Goal: Transaction & Acquisition: Book appointment/travel/reservation

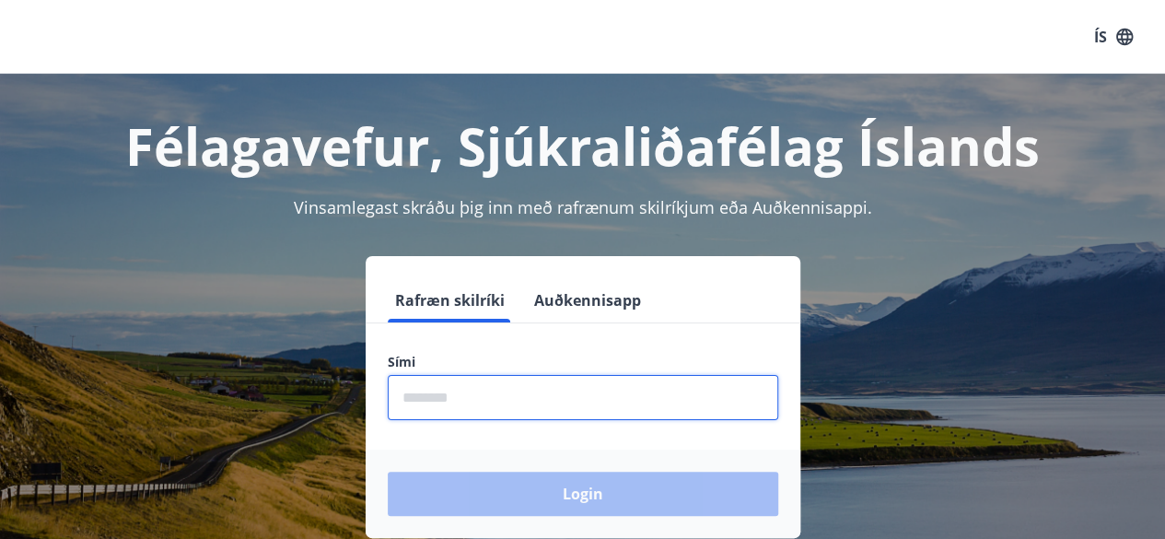
click at [490, 399] on input "phone" at bounding box center [583, 397] width 390 height 45
type input "********"
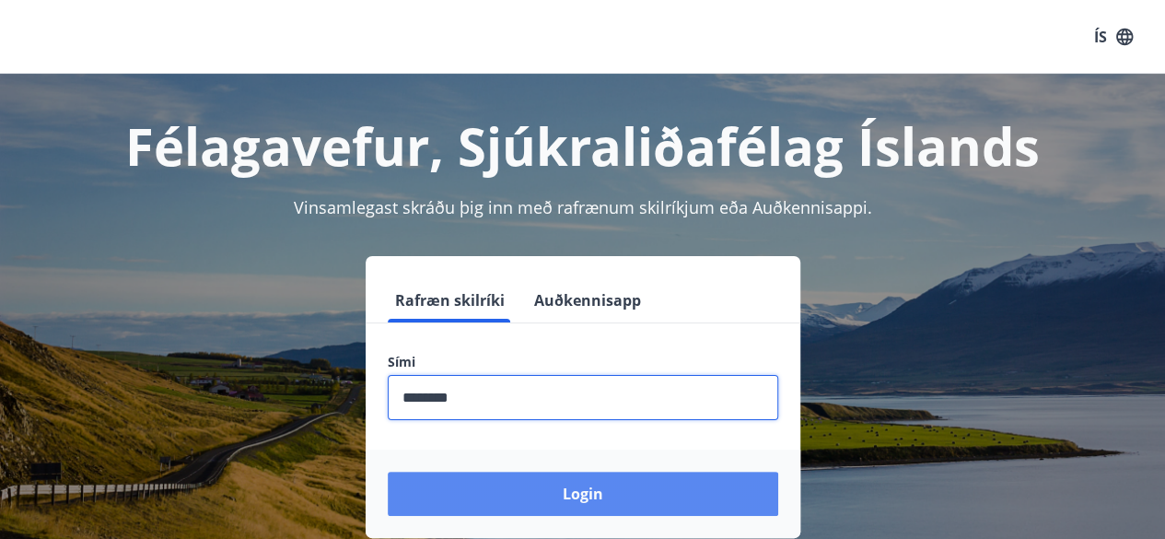
click at [573, 483] on button "Login" at bounding box center [583, 493] width 390 height 44
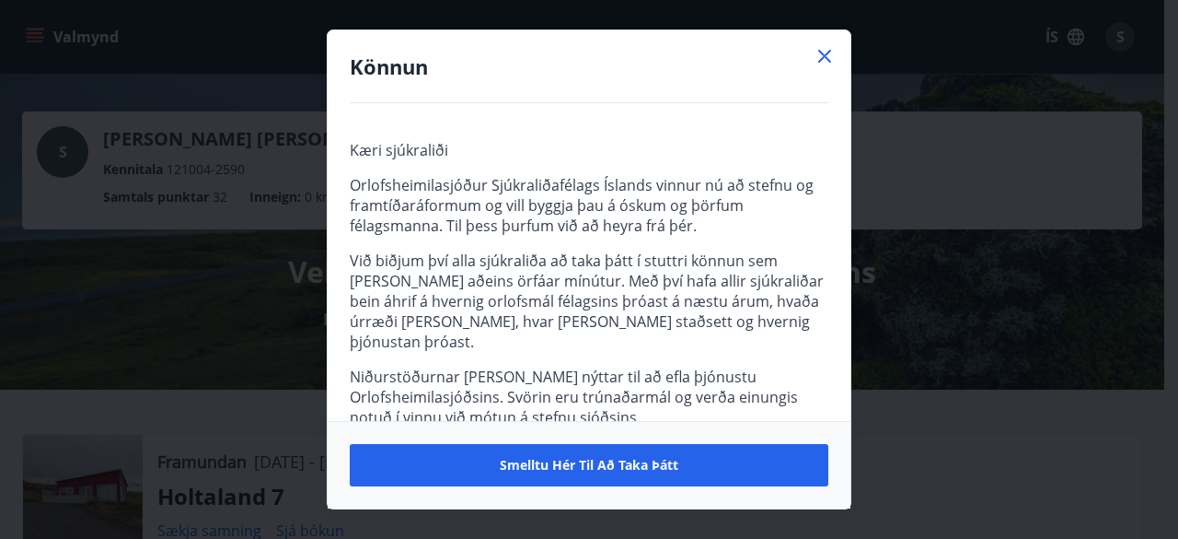
click at [825, 58] on icon at bounding box center [825, 56] width 22 height 22
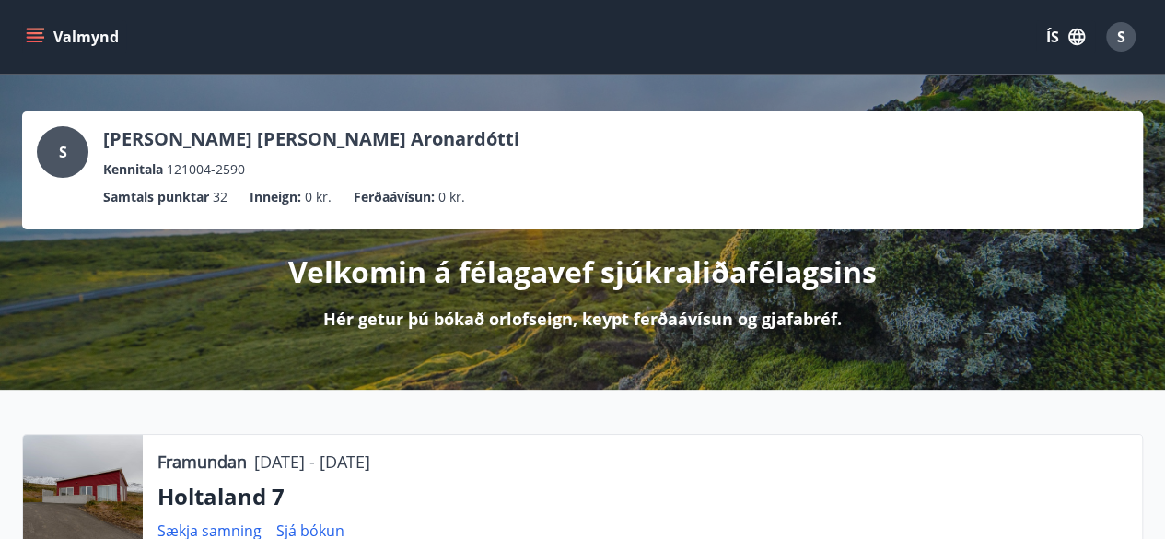
click at [29, 38] on icon "menu" at bounding box center [35, 37] width 18 height 18
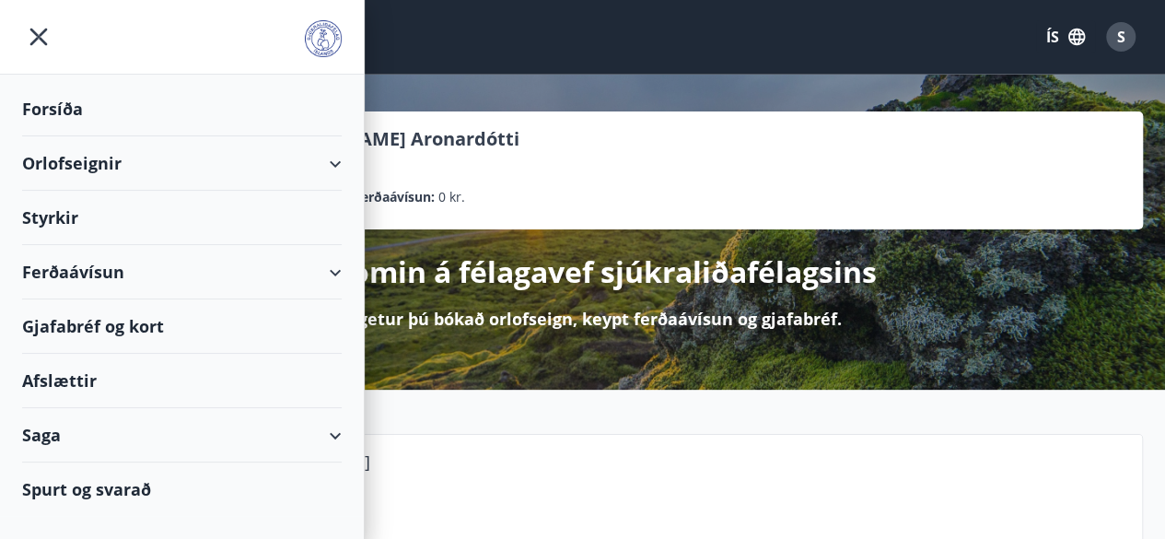
click at [340, 160] on div "Orlofseignir" at bounding box center [181, 163] width 319 height 54
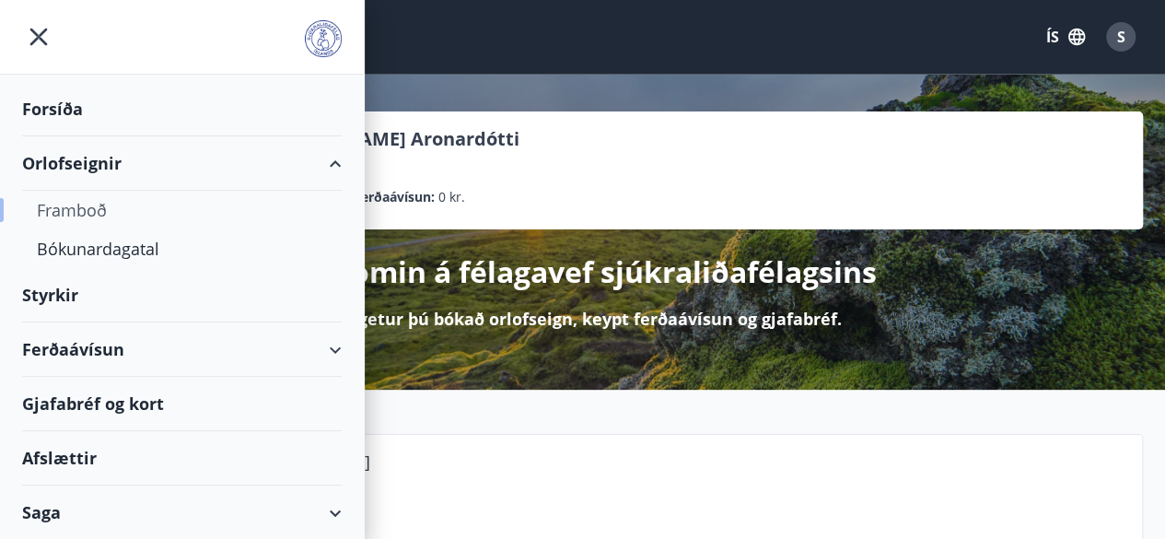
click at [71, 216] on div "Framboð" at bounding box center [182, 210] width 290 height 39
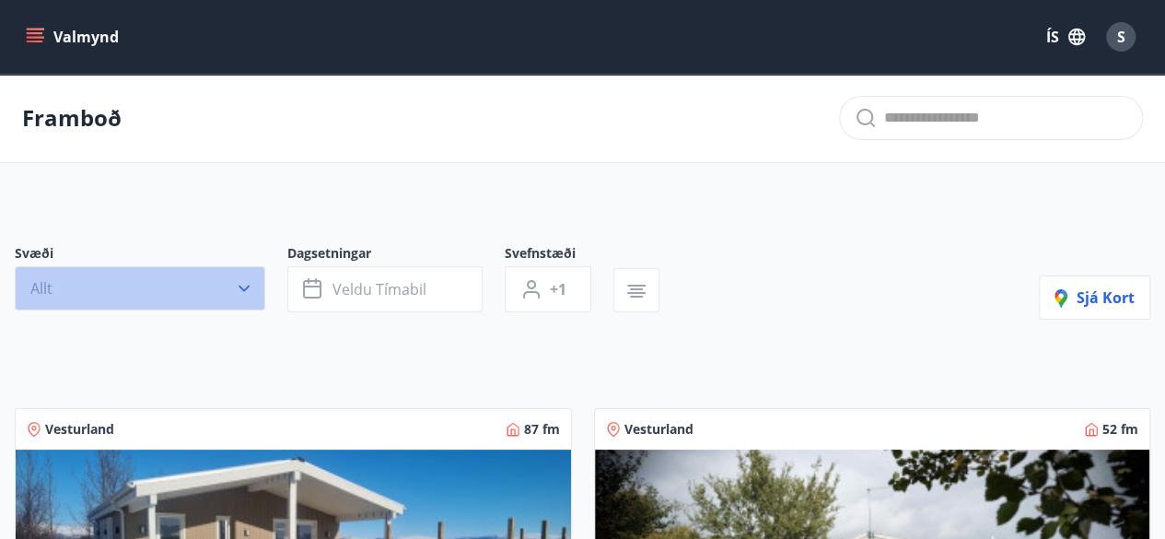
click at [120, 292] on button "Allt" at bounding box center [140, 288] width 250 height 44
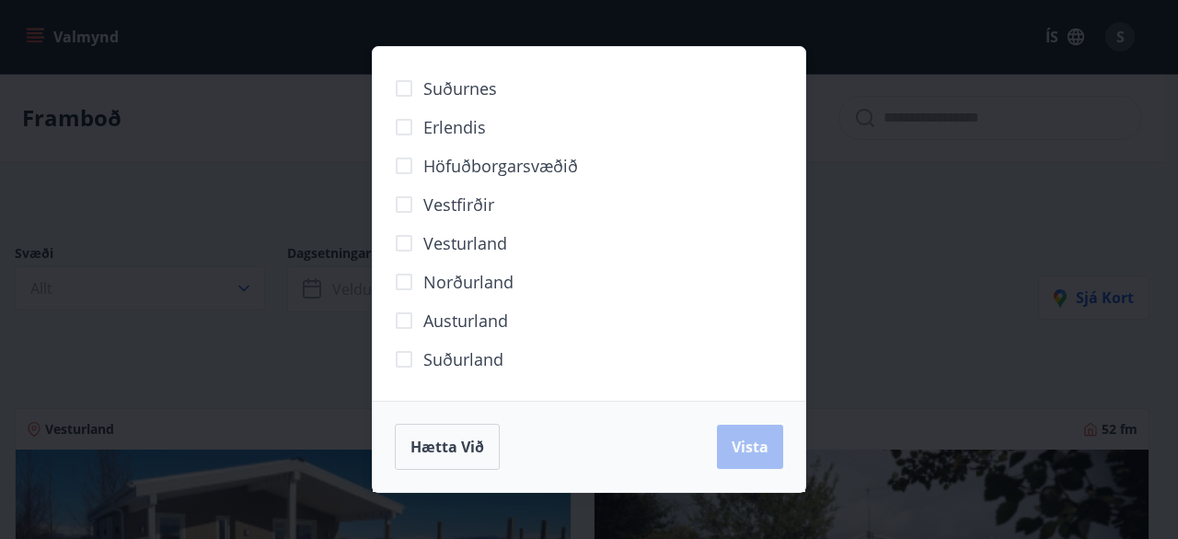
click at [423, 246] on span "Vesturland" at bounding box center [465, 243] width 84 height 24
click at [752, 443] on span "Vista" at bounding box center [750, 446] width 37 height 20
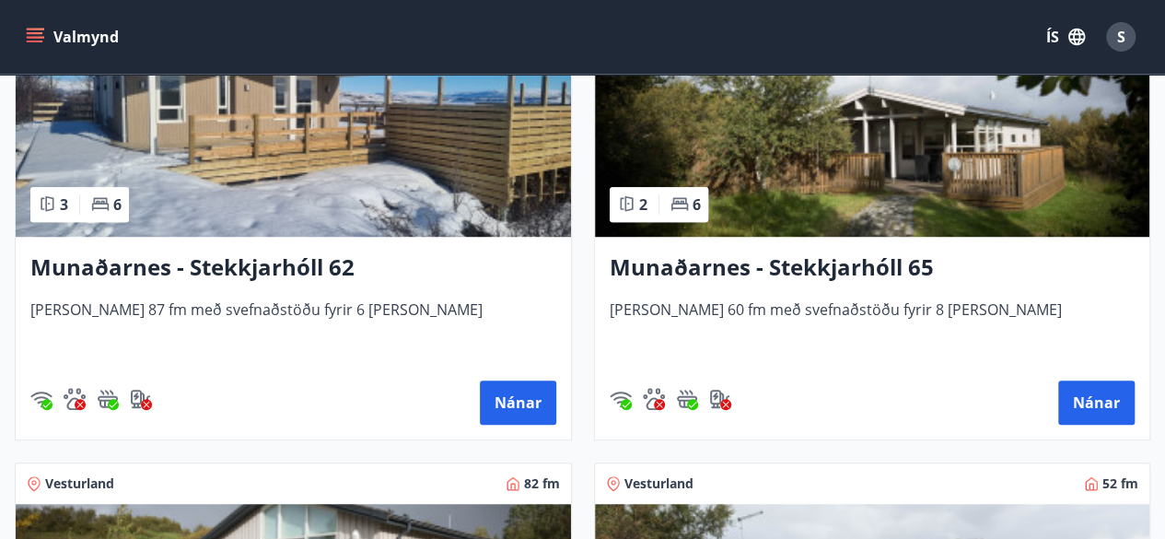
scroll to position [494, 0]
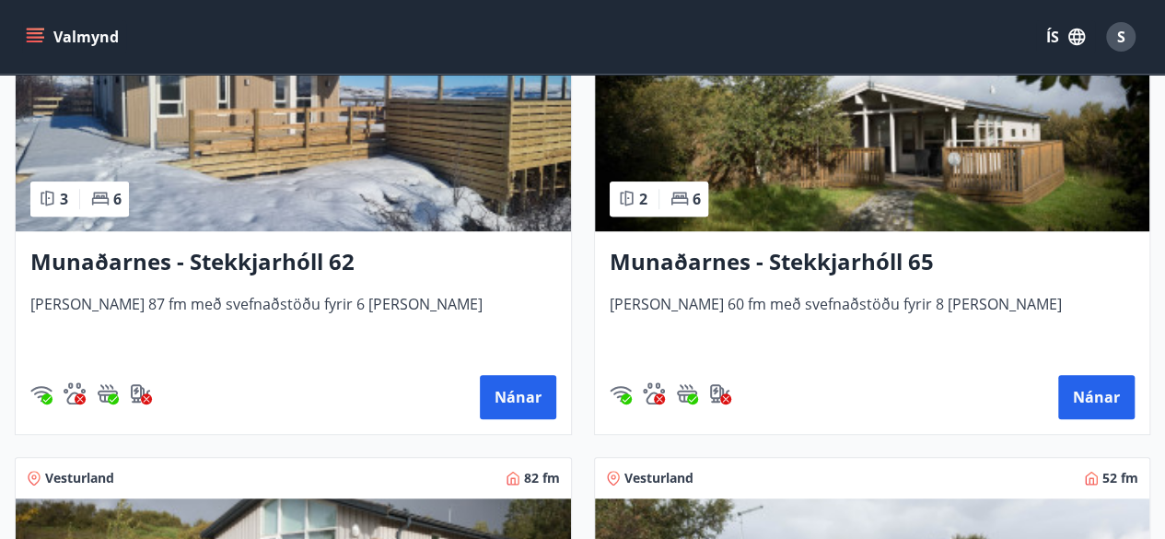
click at [783, 262] on h3 "Munaðarnes - Stekkjarhóll 65" at bounding box center [872, 262] width 526 height 33
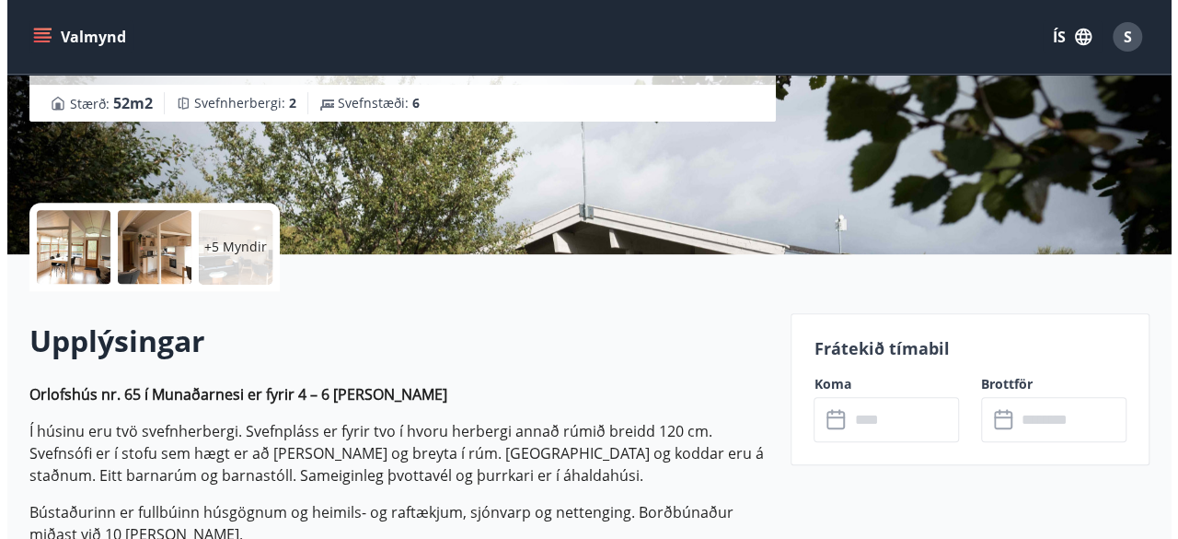
scroll to position [299, 0]
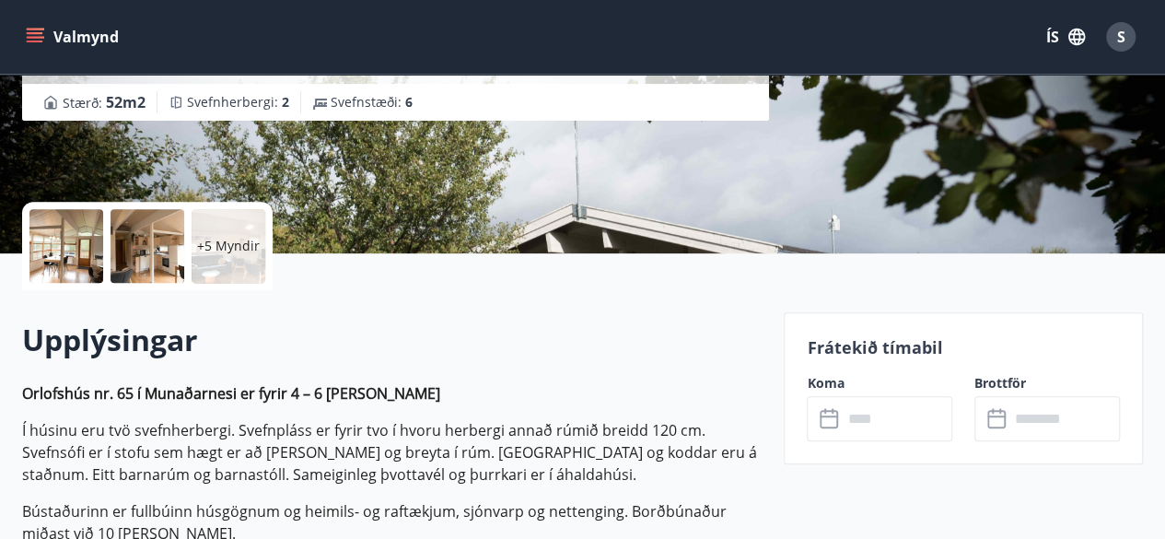
click at [63, 246] on div at bounding box center [66, 246] width 74 height 74
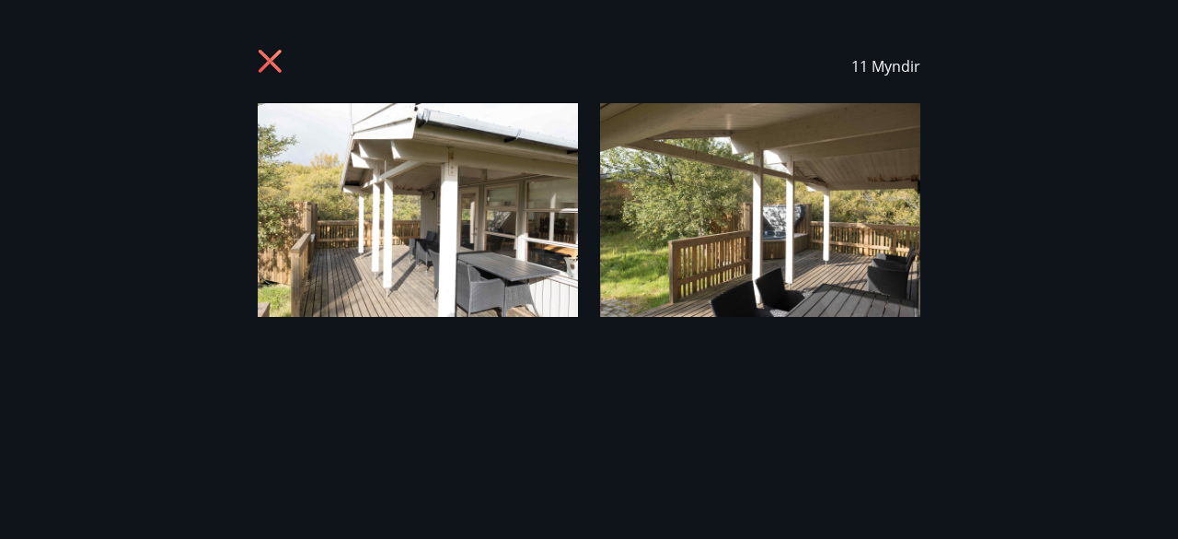
click at [473, 218] on img at bounding box center [418, 210] width 320 height 214
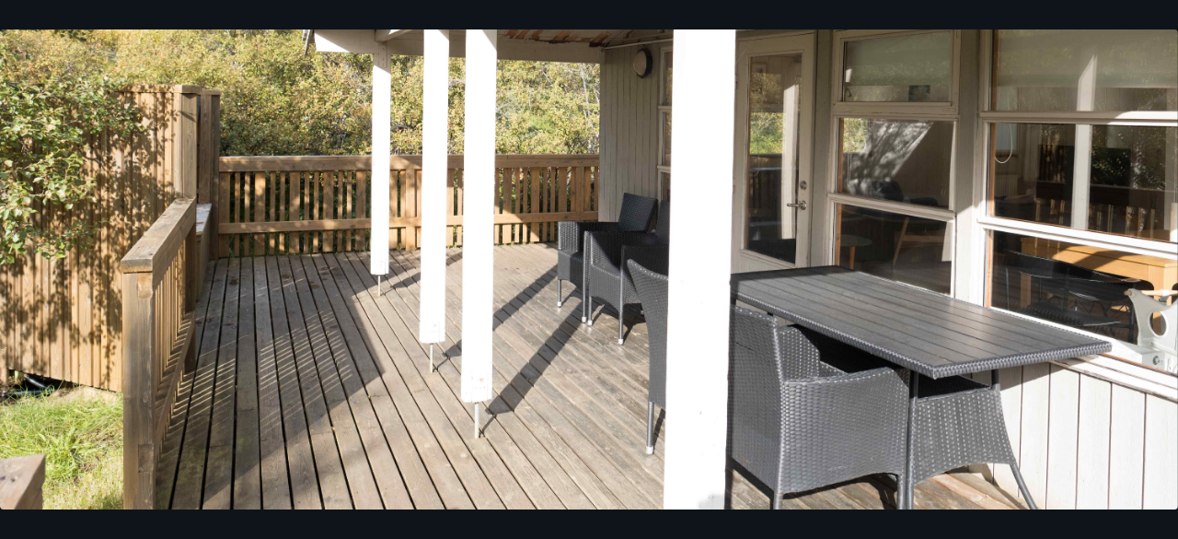
scroll to position [296, 0]
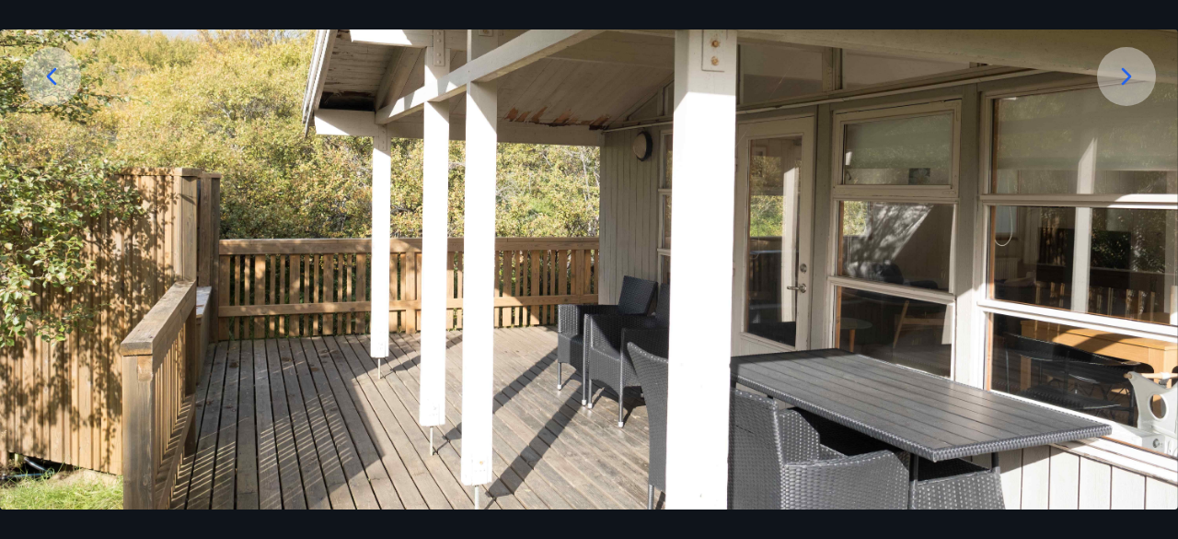
click at [1125, 73] on icon at bounding box center [1126, 76] width 29 height 29
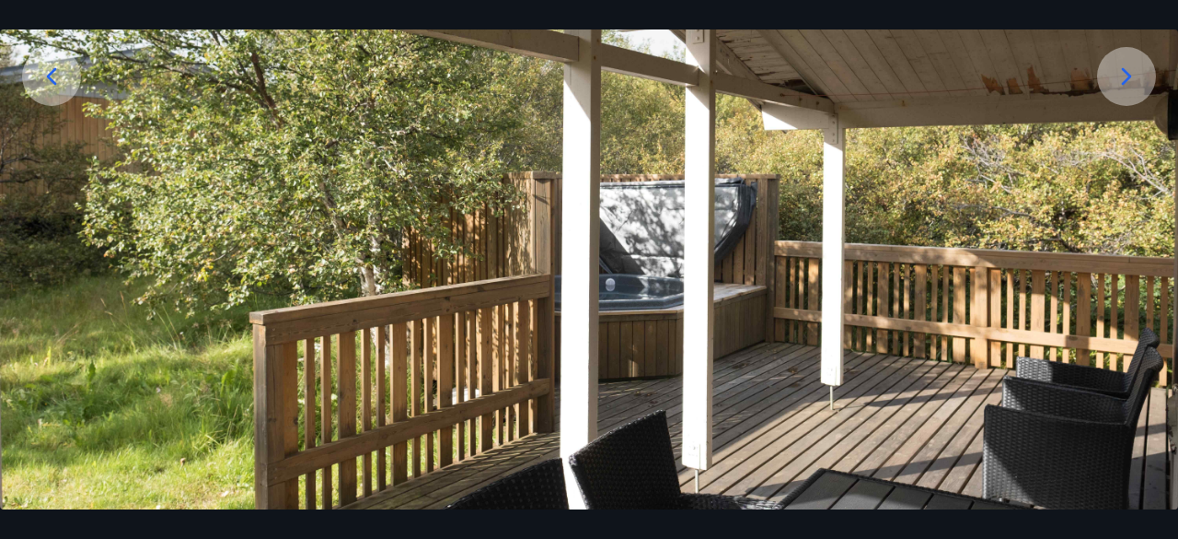
click at [1125, 73] on icon at bounding box center [1126, 76] width 29 height 29
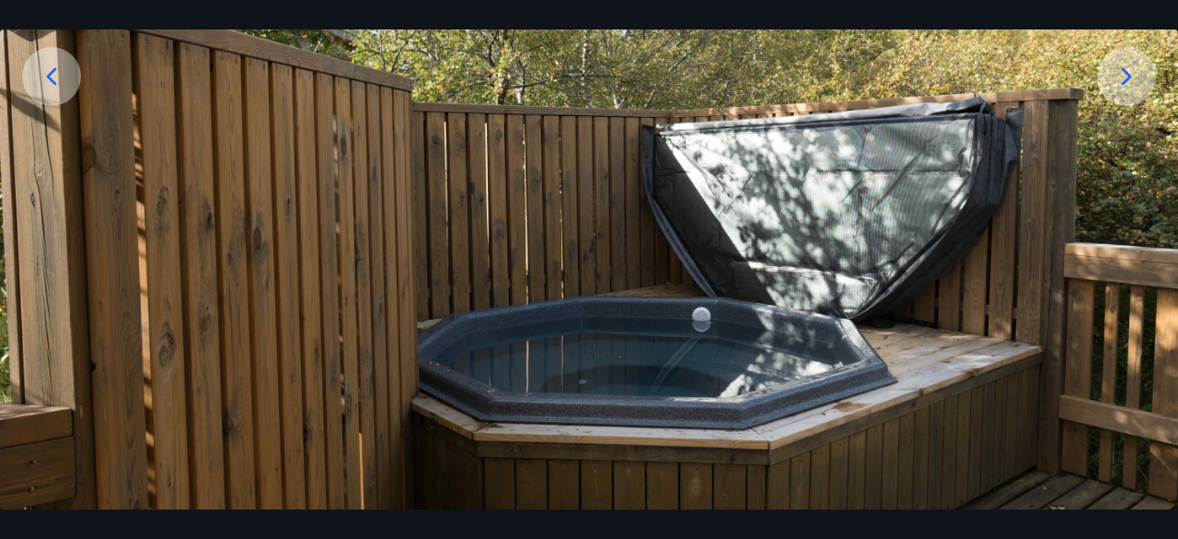
click at [1125, 73] on icon at bounding box center [1126, 76] width 29 height 29
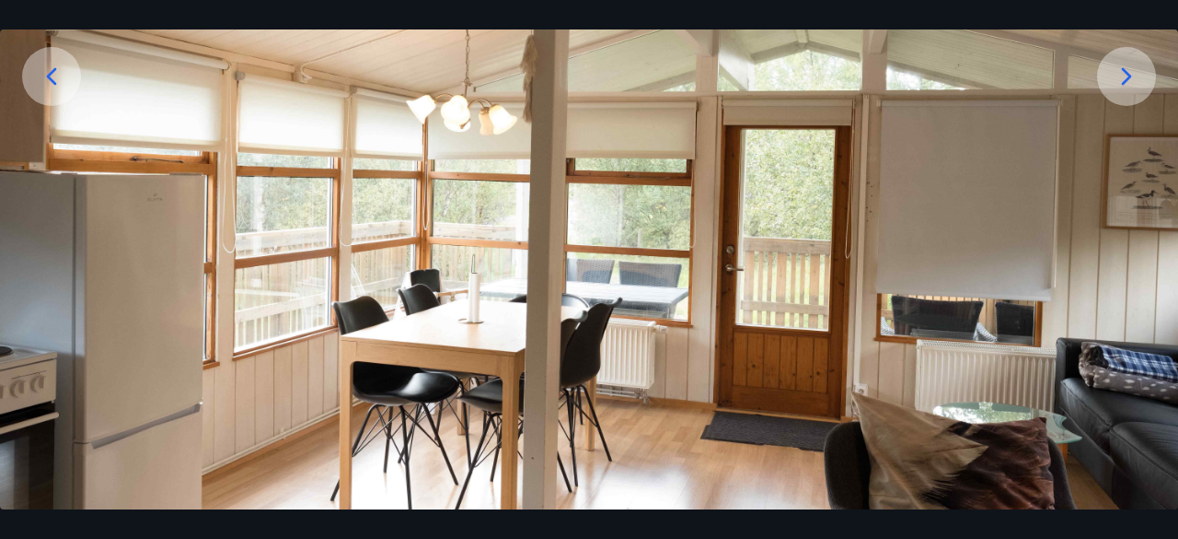
click at [1125, 73] on icon at bounding box center [1126, 76] width 29 height 29
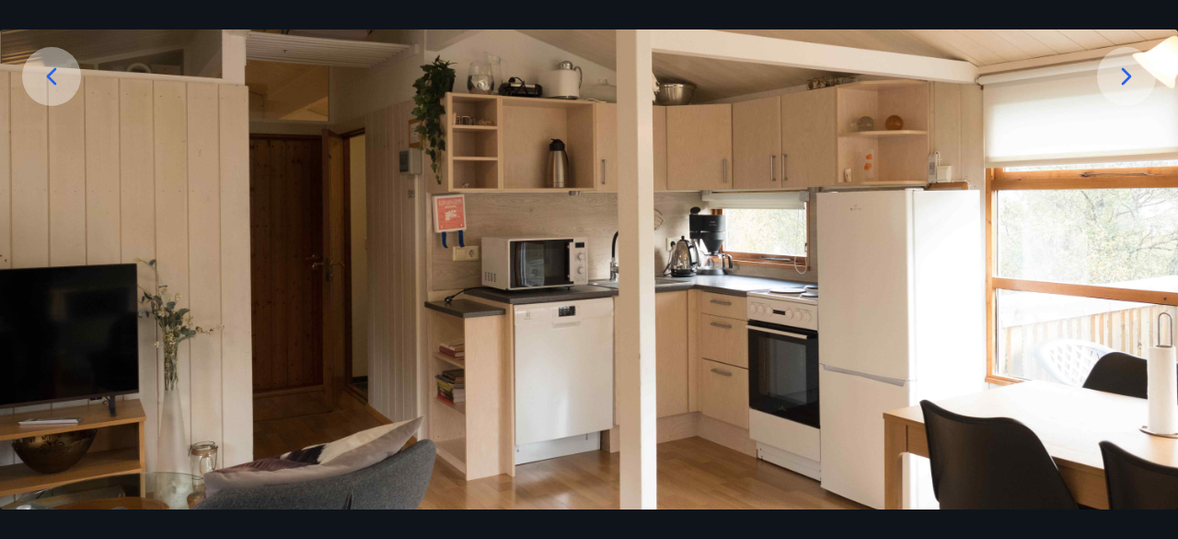
click at [1125, 73] on icon at bounding box center [1126, 76] width 29 height 29
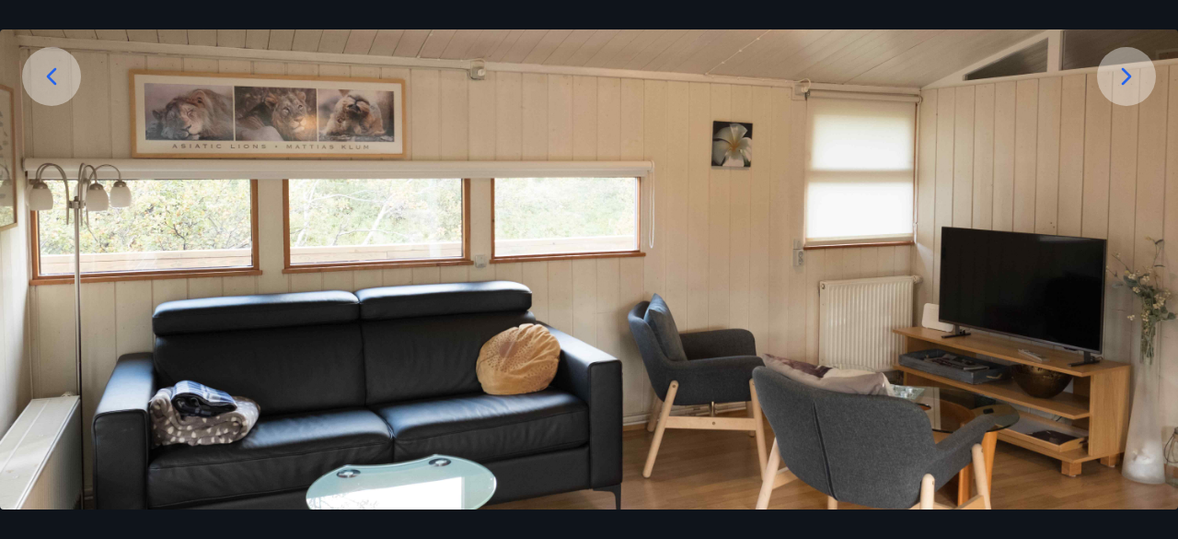
click at [1125, 73] on icon at bounding box center [1126, 76] width 29 height 29
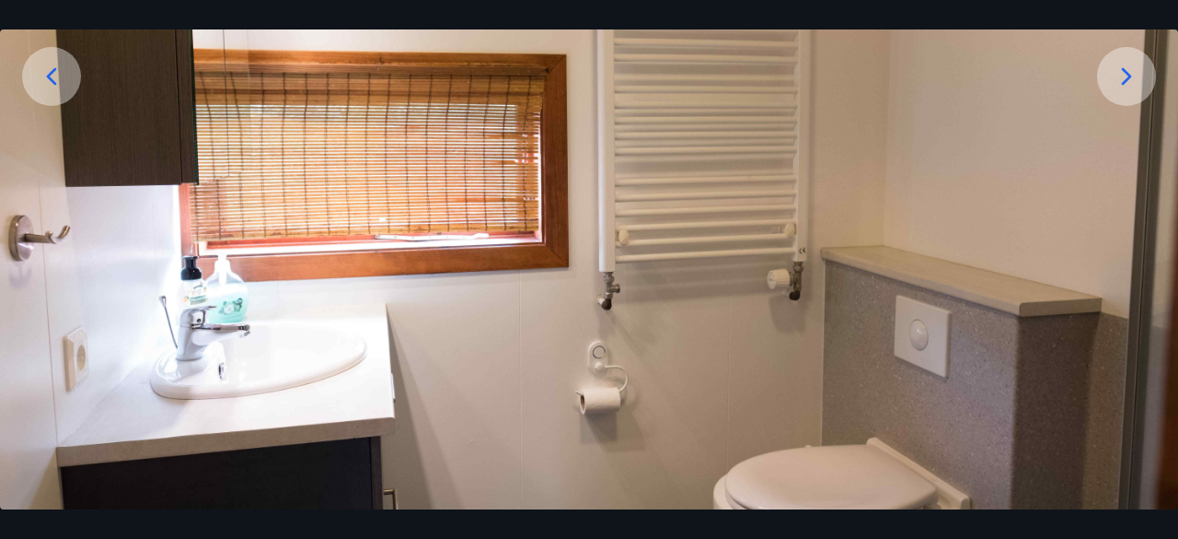
click at [33, 68] on div at bounding box center [51, 76] width 59 height 59
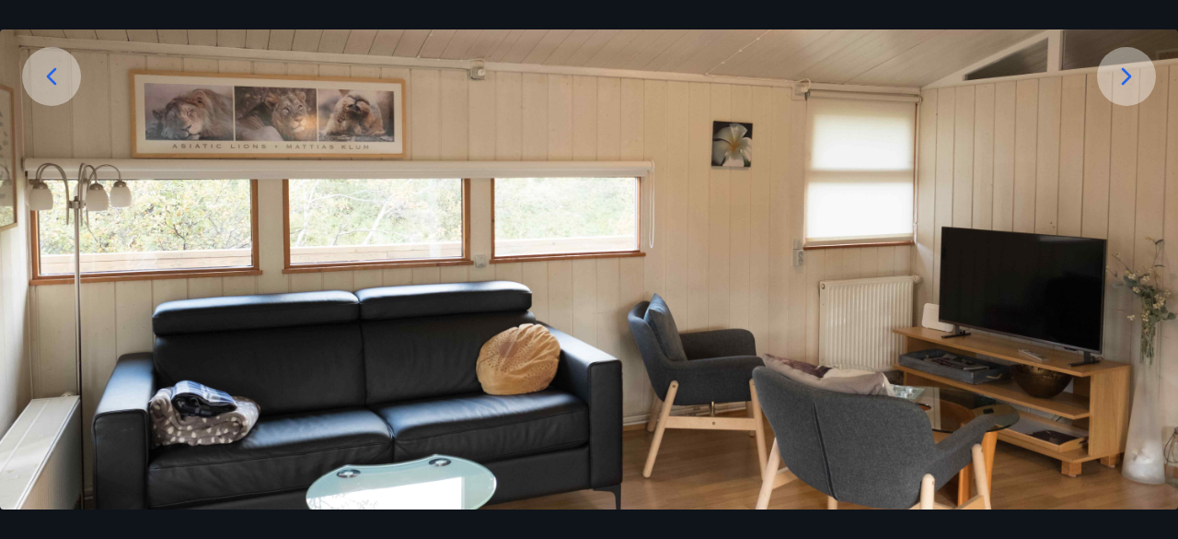
click at [1116, 78] on icon at bounding box center [1126, 76] width 29 height 29
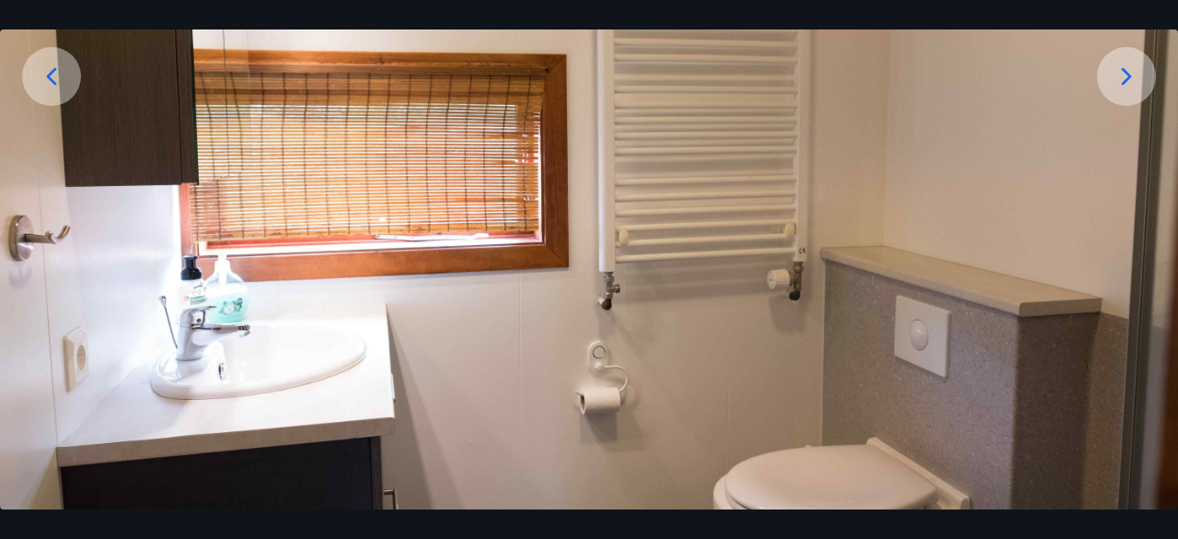
click at [1116, 78] on icon at bounding box center [1126, 76] width 29 height 29
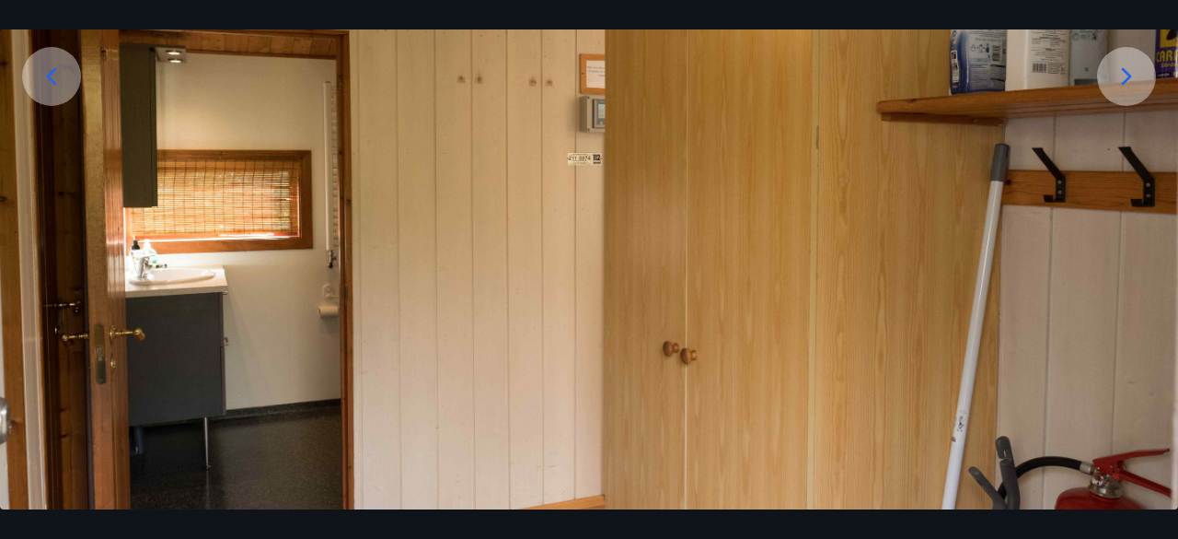
click at [1116, 78] on icon at bounding box center [1126, 76] width 29 height 29
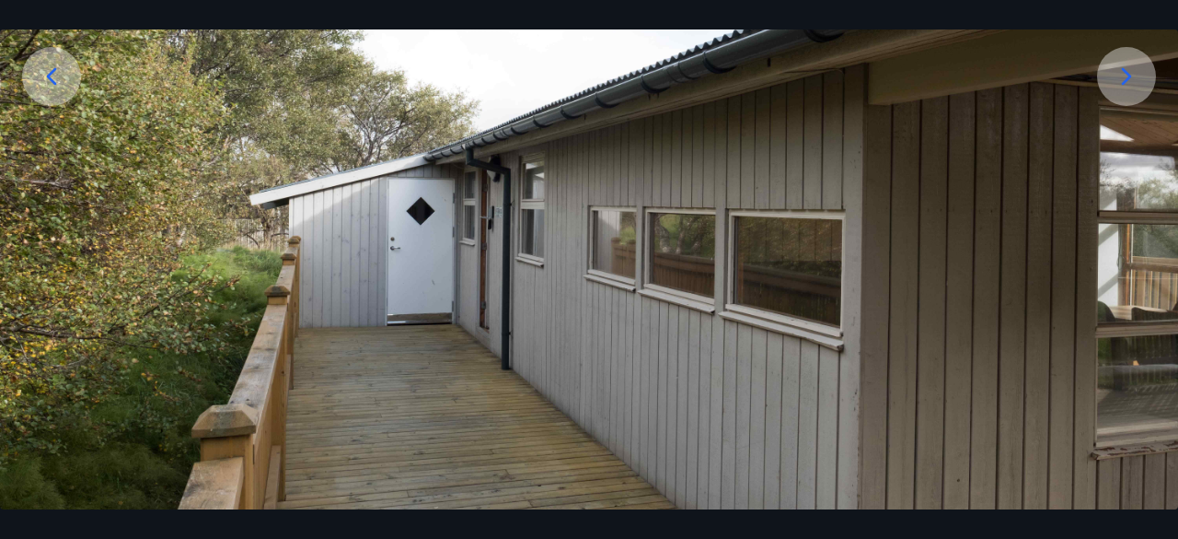
click at [1116, 78] on icon at bounding box center [1126, 76] width 29 height 29
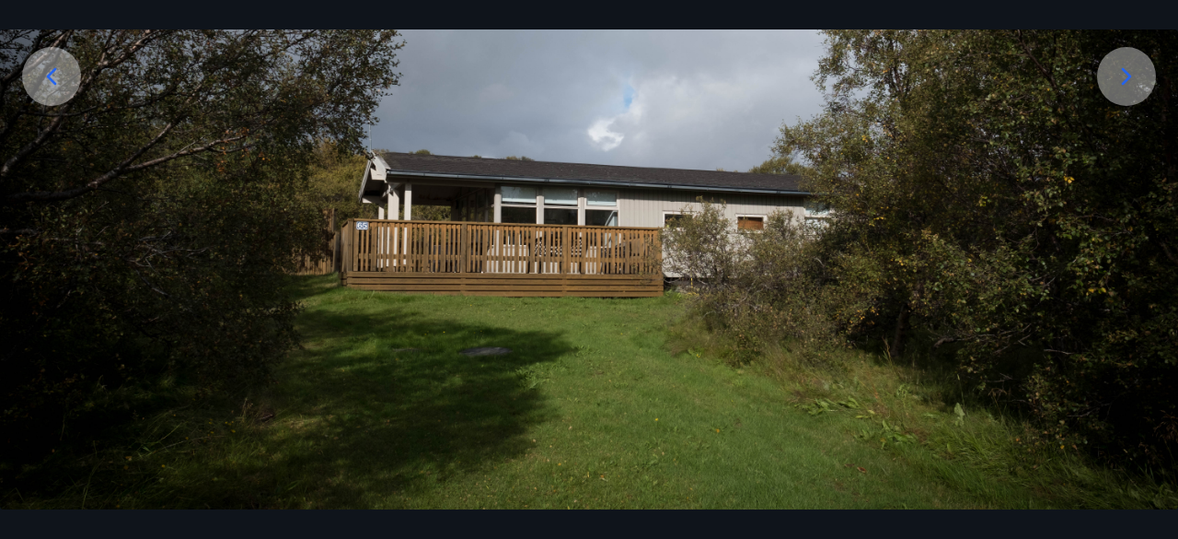
click at [1116, 78] on icon at bounding box center [1126, 76] width 29 height 29
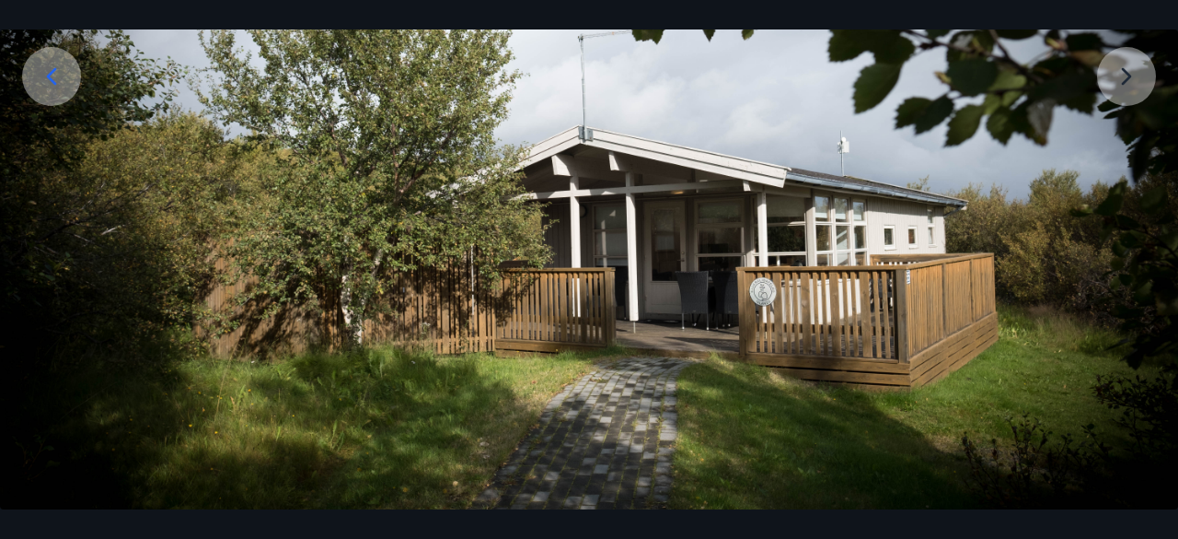
click at [1116, 78] on img at bounding box center [589, 199] width 1178 height 785
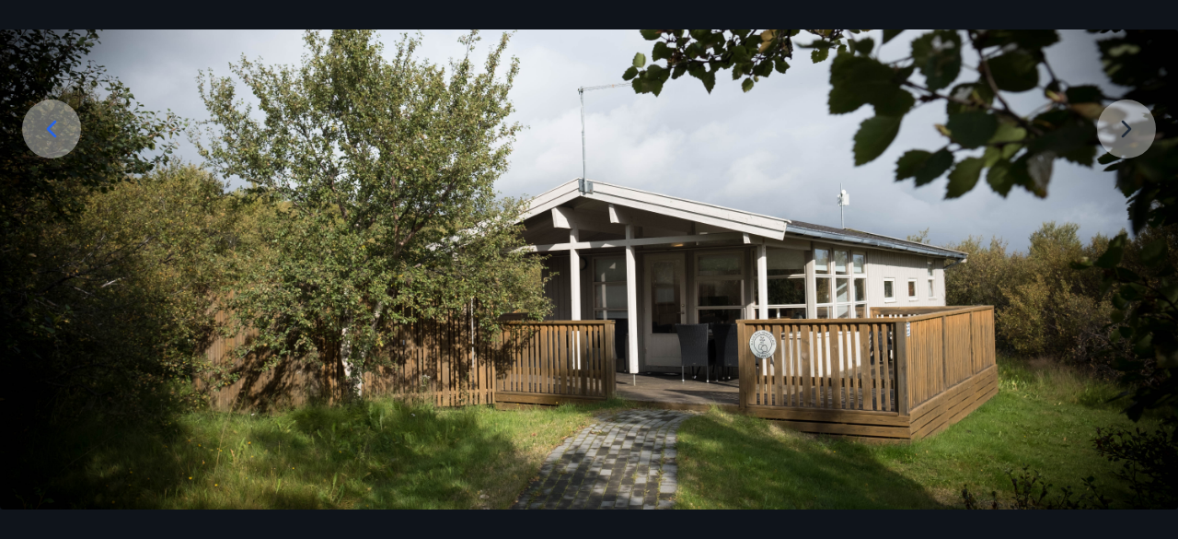
scroll to position [239, 0]
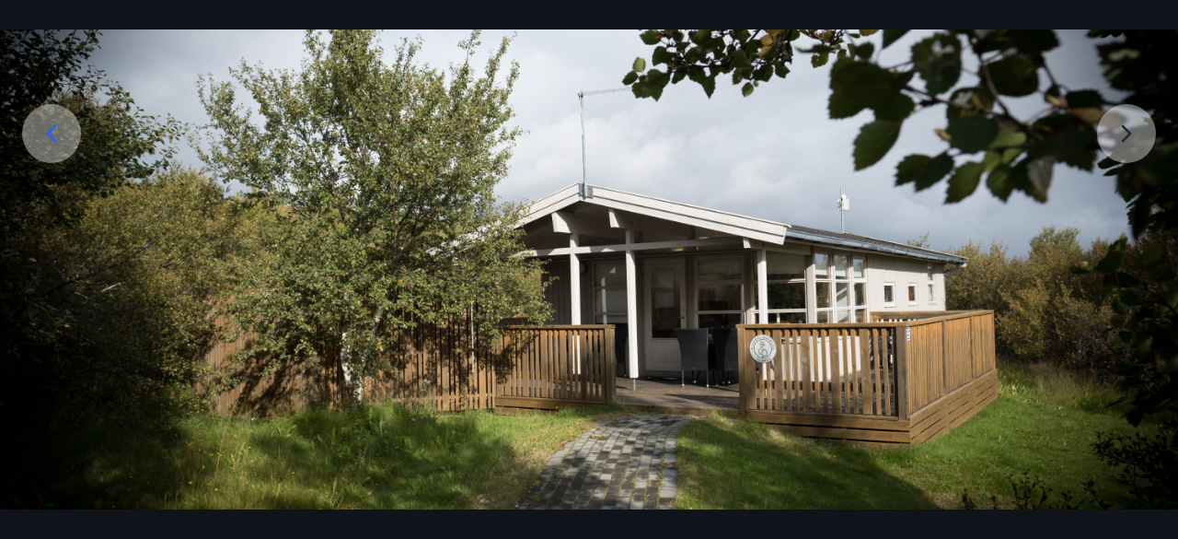
click at [1137, 132] on img at bounding box center [589, 256] width 1178 height 785
click at [53, 145] on icon at bounding box center [51, 133] width 29 height 29
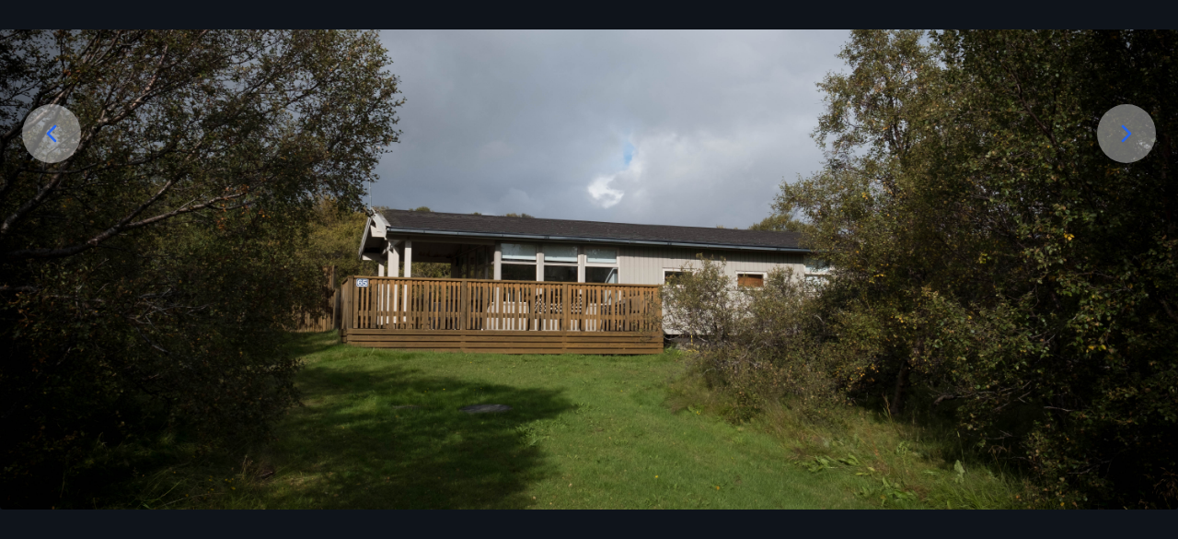
click at [53, 145] on icon at bounding box center [51, 133] width 29 height 29
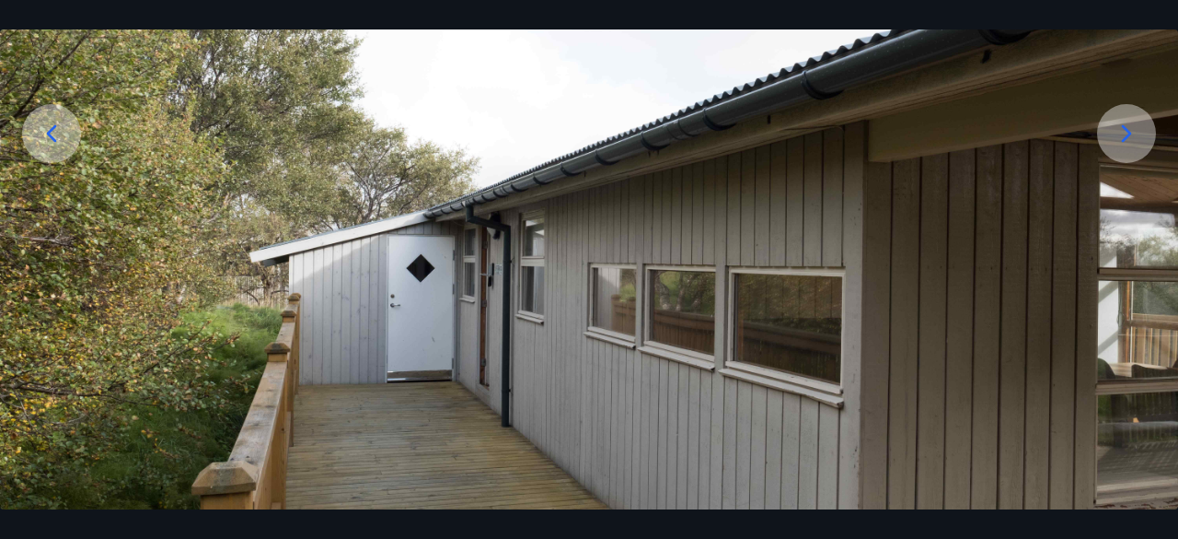
click at [53, 145] on icon at bounding box center [51, 133] width 29 height 29
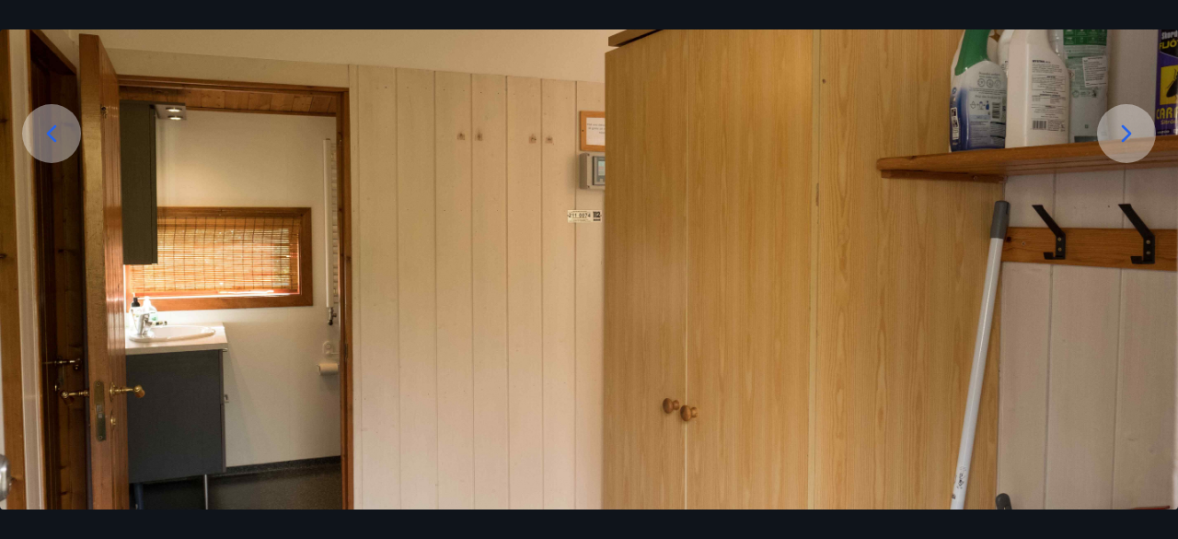
click at [52, 144] on icon at bounding box center [51, 133] width 29 height 29
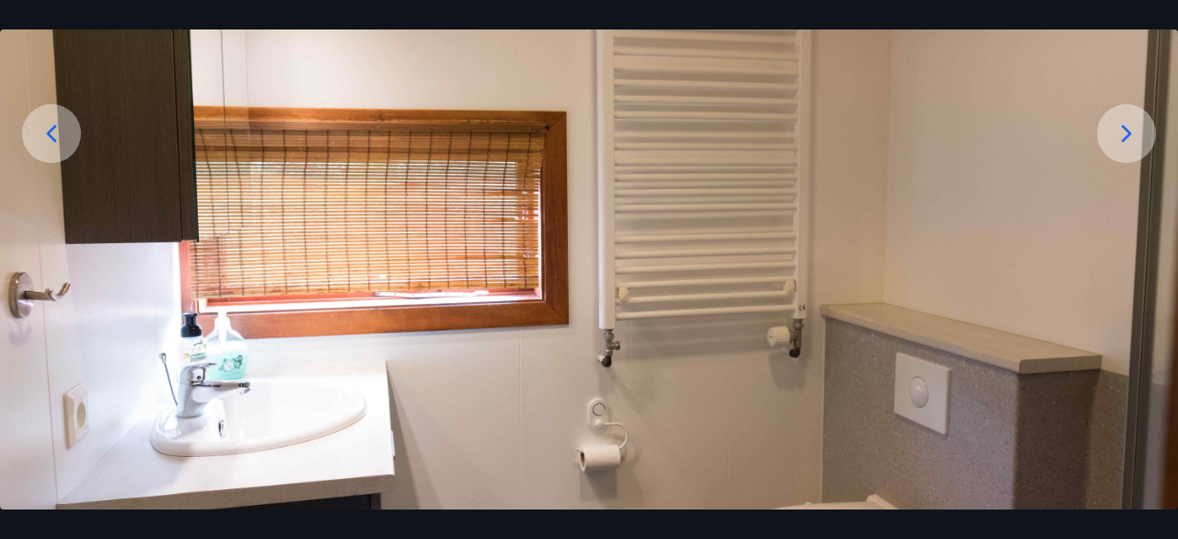
click at [52, 144] on icon at bounding box center [51, 133] width 29 height 29
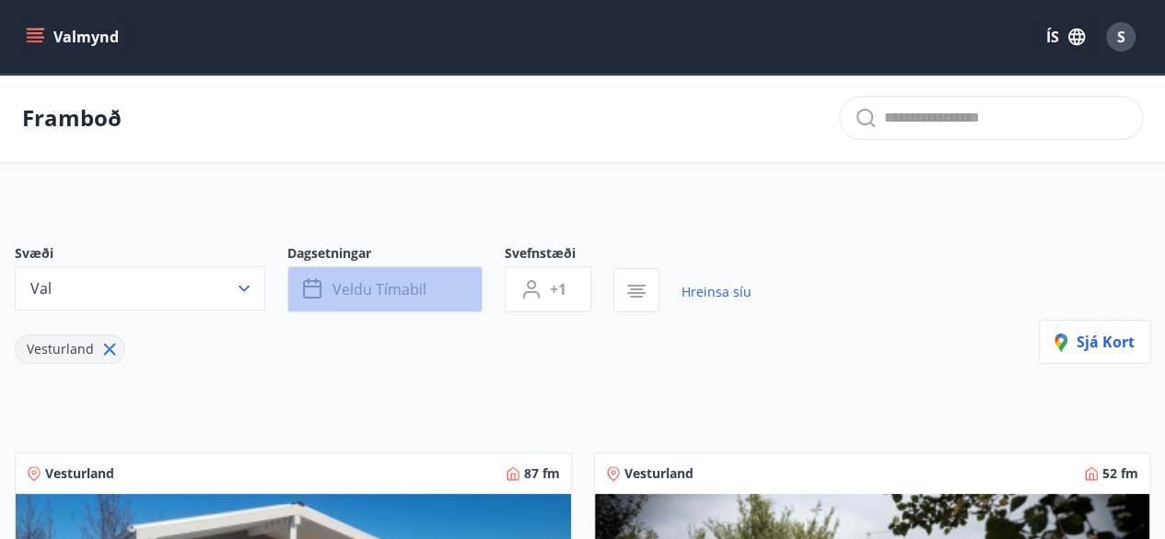
click at [351, 288] on span "Veldu tímabil" at bounding box center [379, 289] width 94 height 20
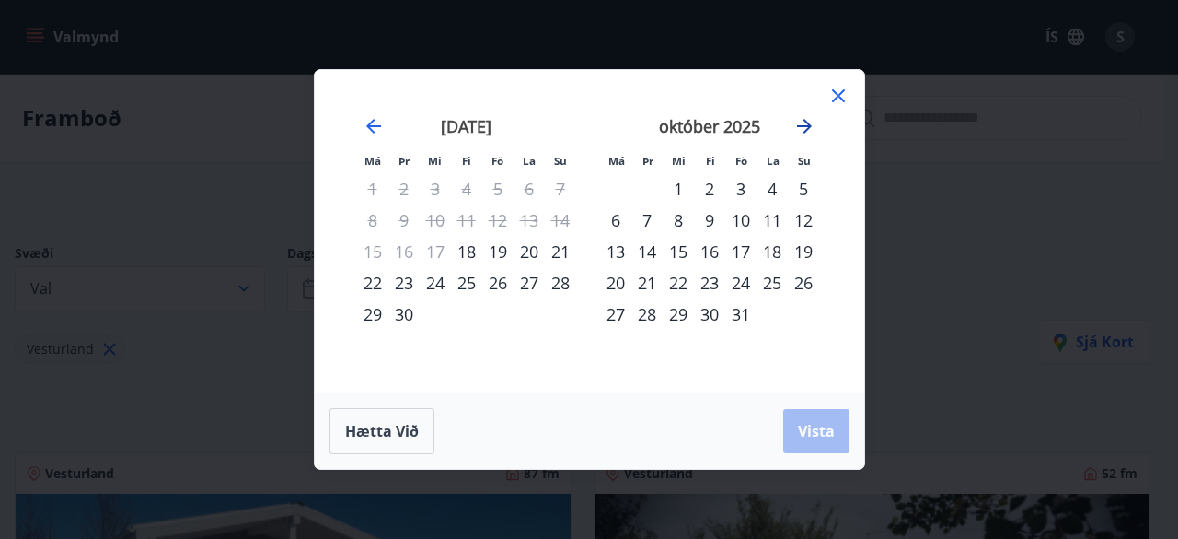
click at [809, 133] on icon "Move forward to switch to the next month." at bounding box center [805, 126] width 22 height 22
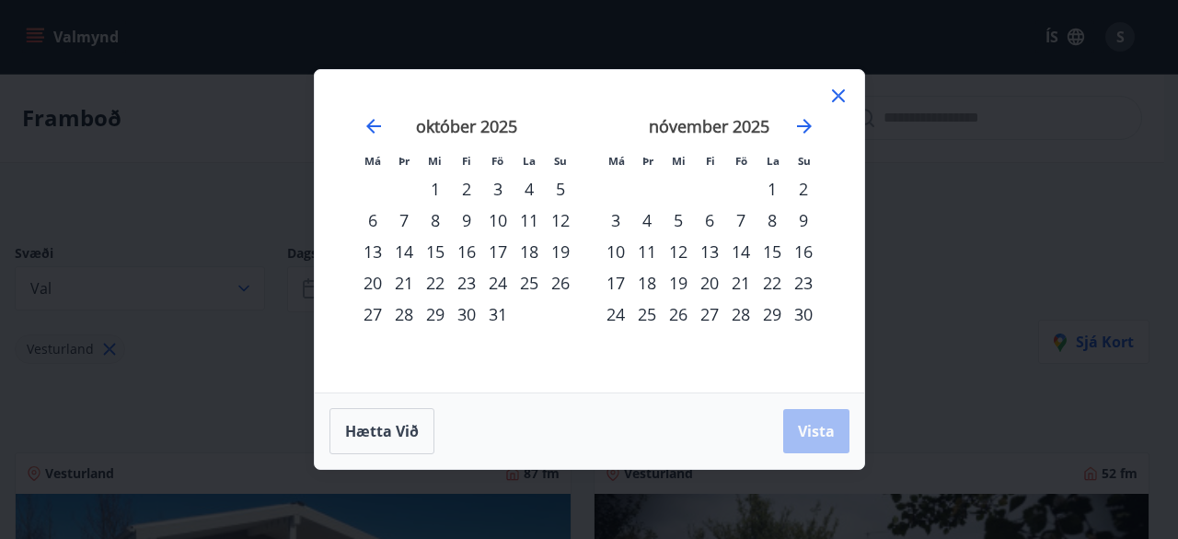
click at [748, 253] on div "14" at bounding box center [740, 251] width 31 height 31
click at [799, 242] on div "16" at bounding box center [803, 251] width 31 height 31
click at [820, 445] on button "Vista" at bounding box center [816, 431] width 66 height 44
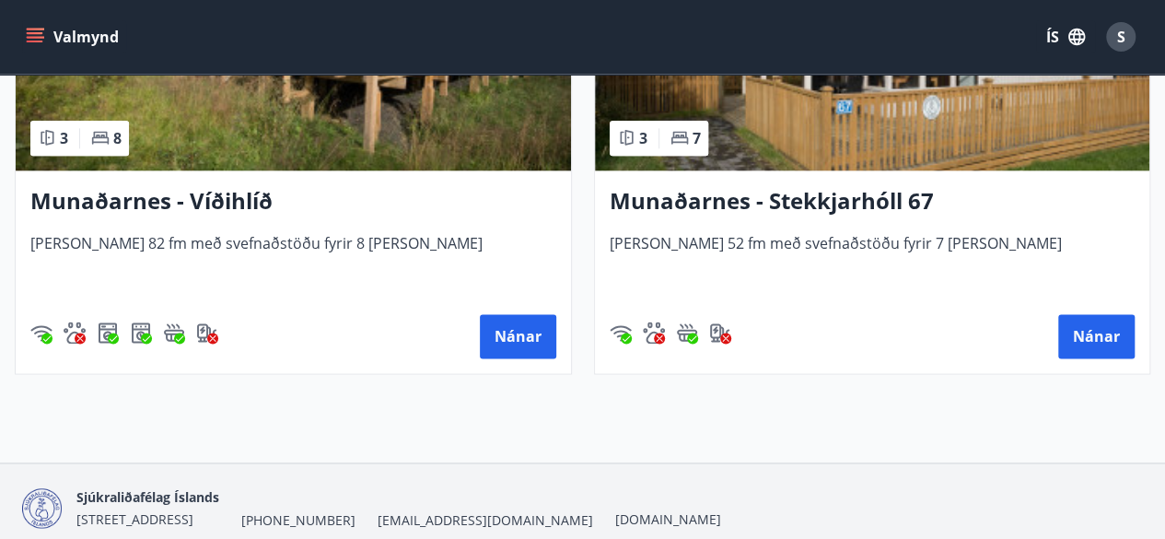
scroll to position [1057, 0]
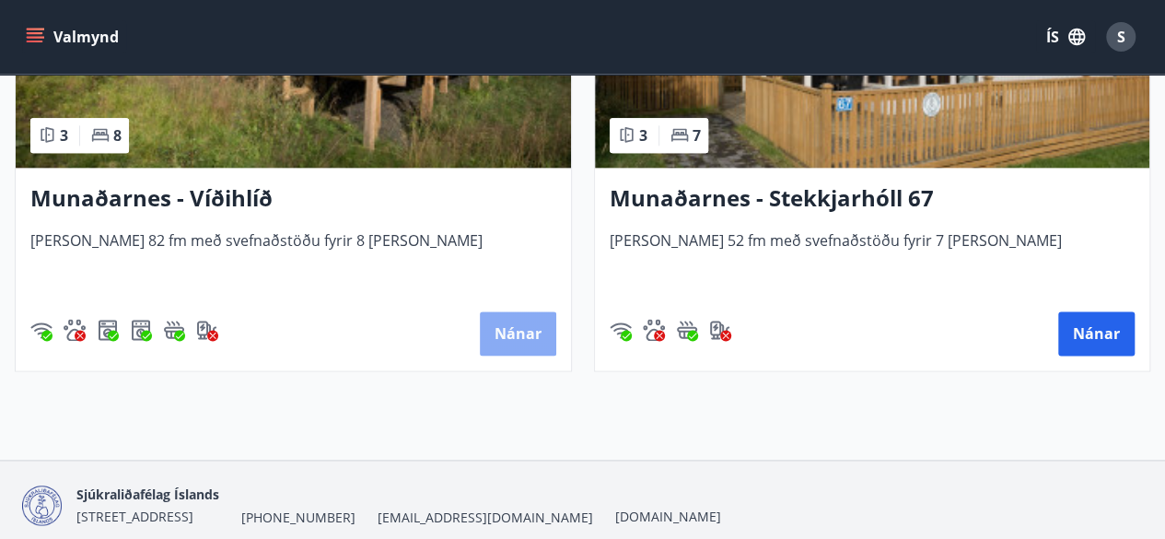
click at [533, 329] on button "Nánar" at bounding box center [518, 333] width 76 height 44
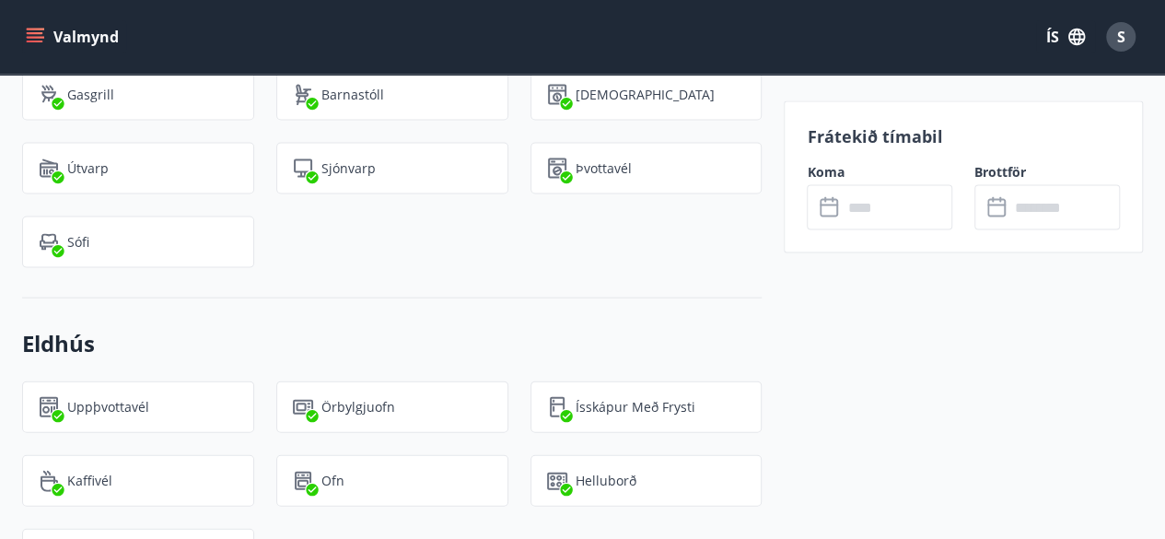
scroll to position [1853, 0]
click at [533, 329] on h3 "Eldhús" at bounding box center [391, 342] width 739 height 31
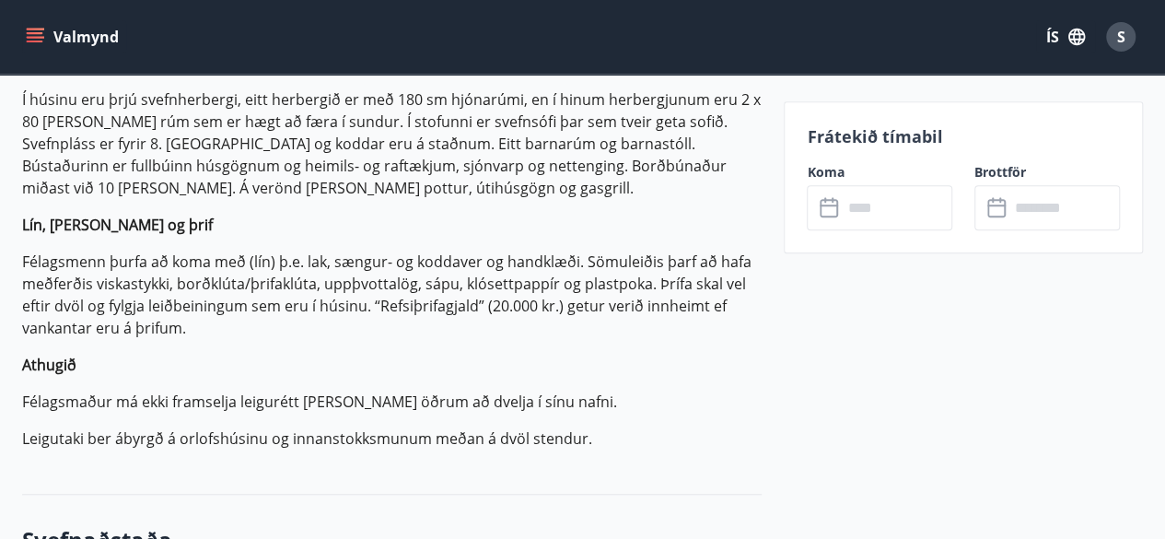
scroll to position [627, 0]
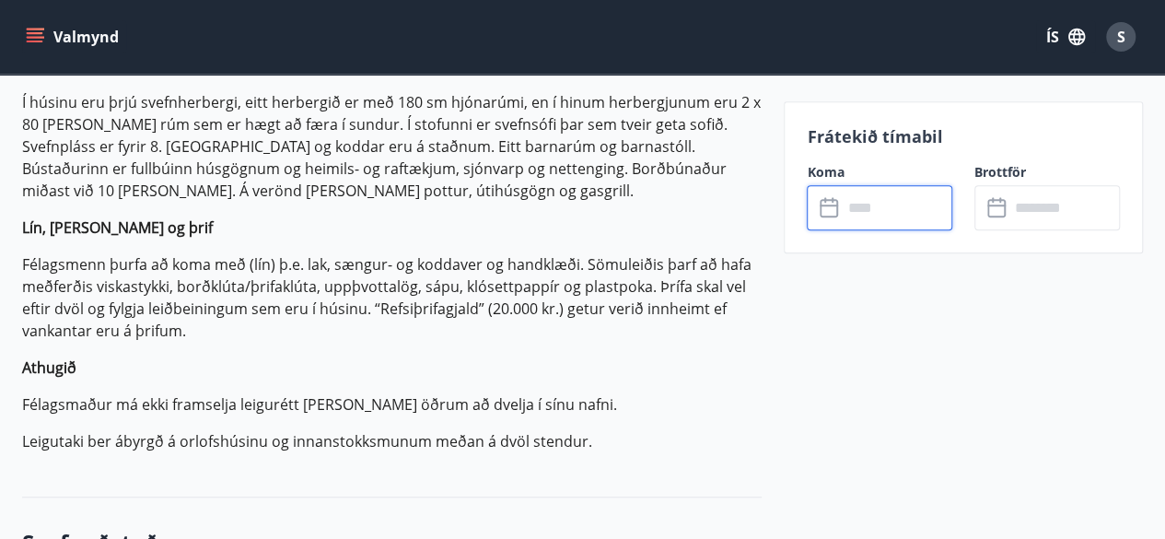
click at [903, 209] on input "text" at bounding box center [896, 207] width 110 height 45
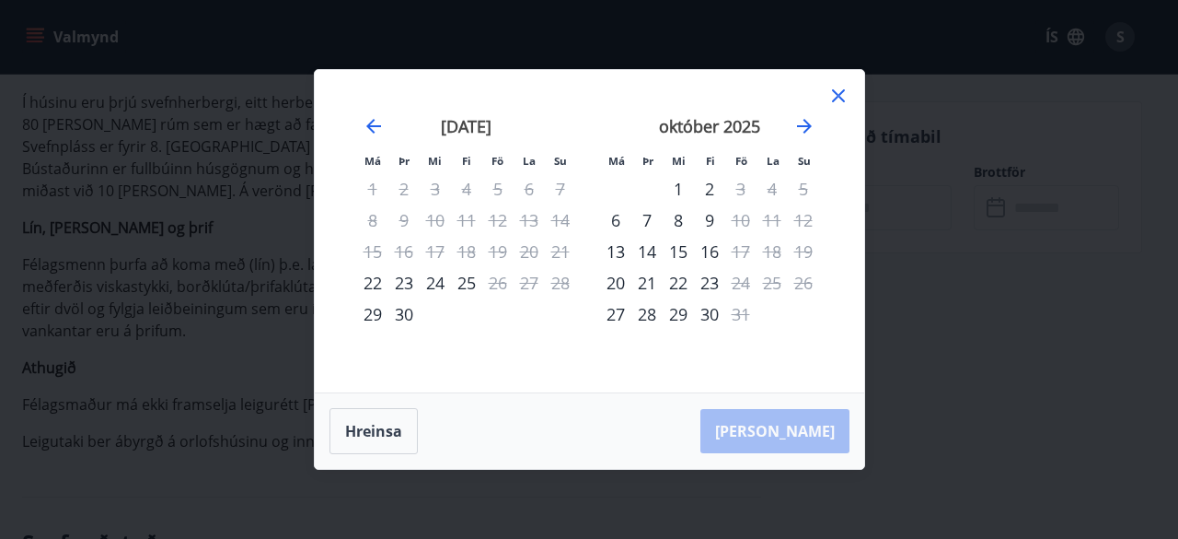
click at [792, 126] on div "október 2025" at bounding box center [709, 132] width 219 height 81
click at [803, 124] on icon "Move forward to switch to the next month." at bounding box center [805, 126] width 22 height 22
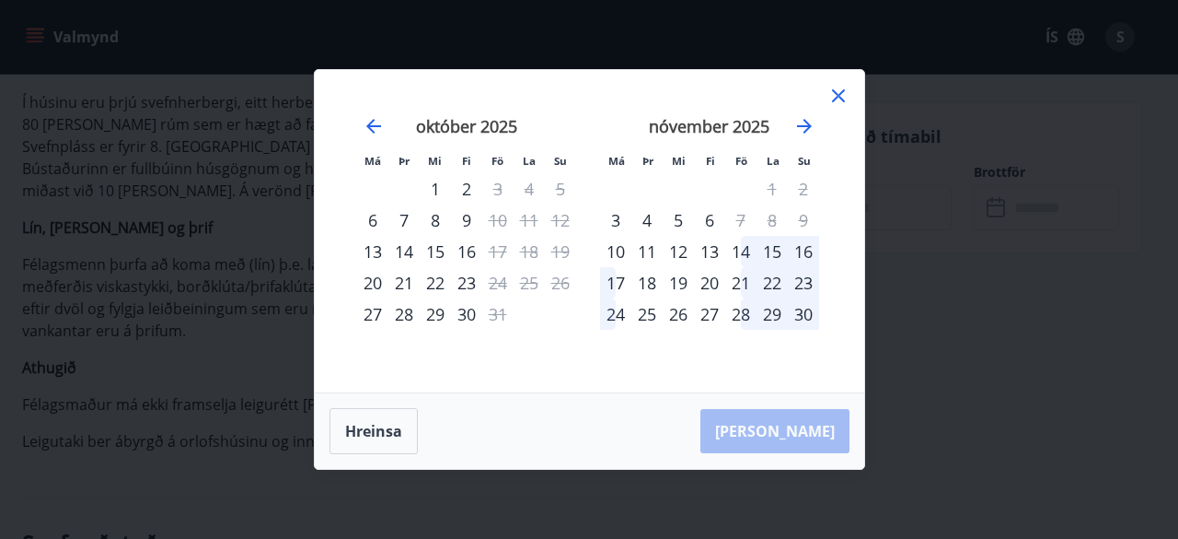
click at [731, 247] on div "14" at bounding box center [740, 251] width 31 height 31
click at [803, 244] on div "16" at bounding box center [803, 251] width 31 height 31
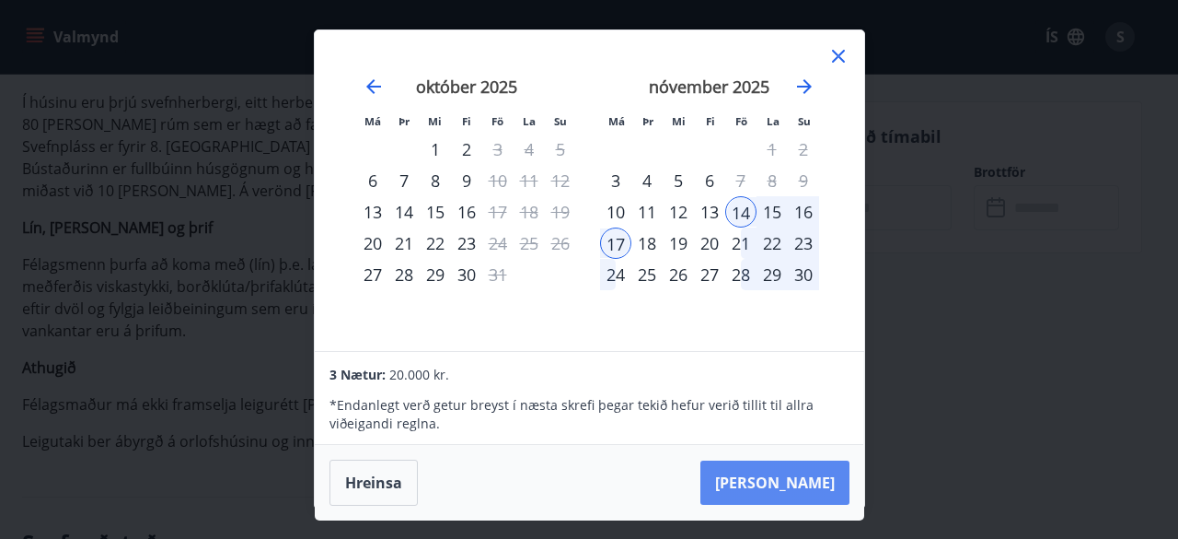
click at [807, 470] on button "[PERSON_NAME]" at bounding box center [775, 482] width 149 height 44
click at [751, 202] on div "14" at bounding box center [740, 211] width 31 height 31
click at [612, 238] on div "17" at bounding box center [615, 242] width 31 height 31
click at [801, 475] on button "[PERSON_NAME]" at bounding box center [775, 482] width 149 height 44
click at [1142, 100] on div "Má Þr Mi Fi Fö La Su Má Þr Mi Fi Fö La Su [DATE] 1 2 3 4 5 6 7 8 9 10 11 12 13 …" at bounding box center [589, 269] width 1178 height 539
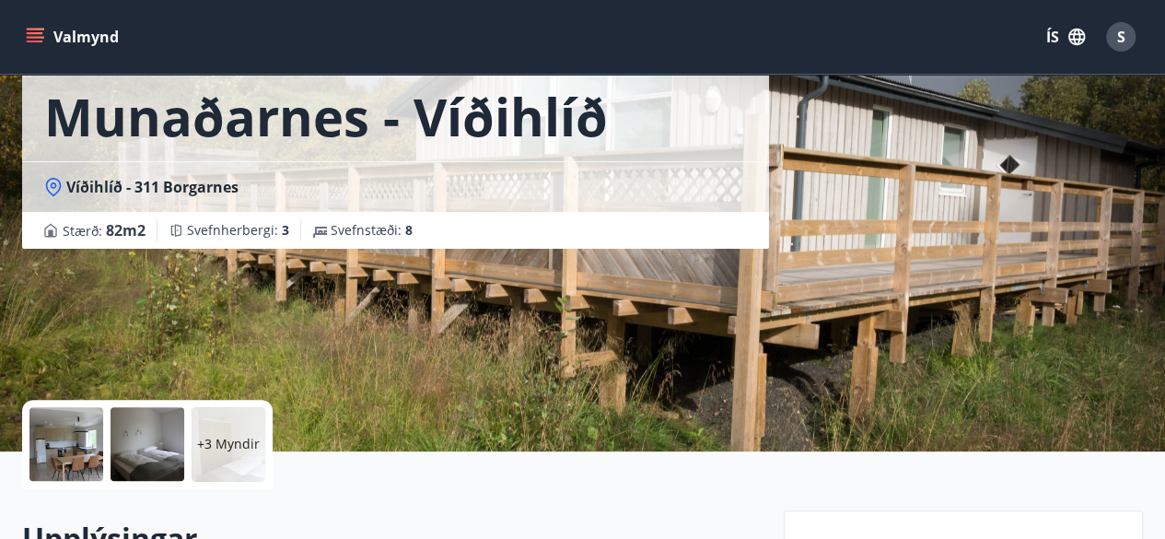
scroll to position [0, 0]
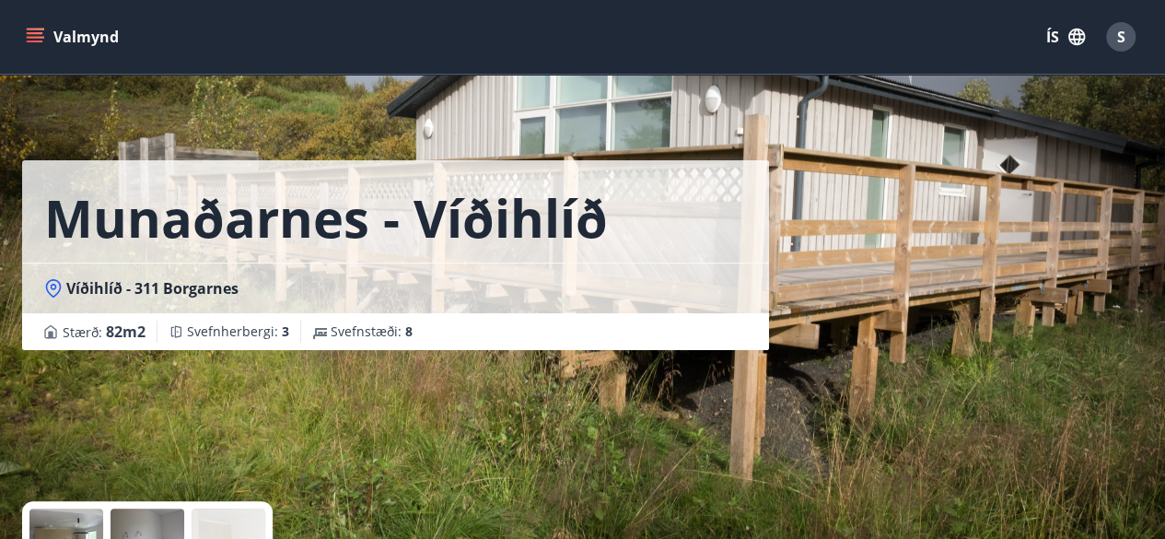
click at [33, 24] on button "Valmynd" at bounding box center [74, 36] width 104 height 33
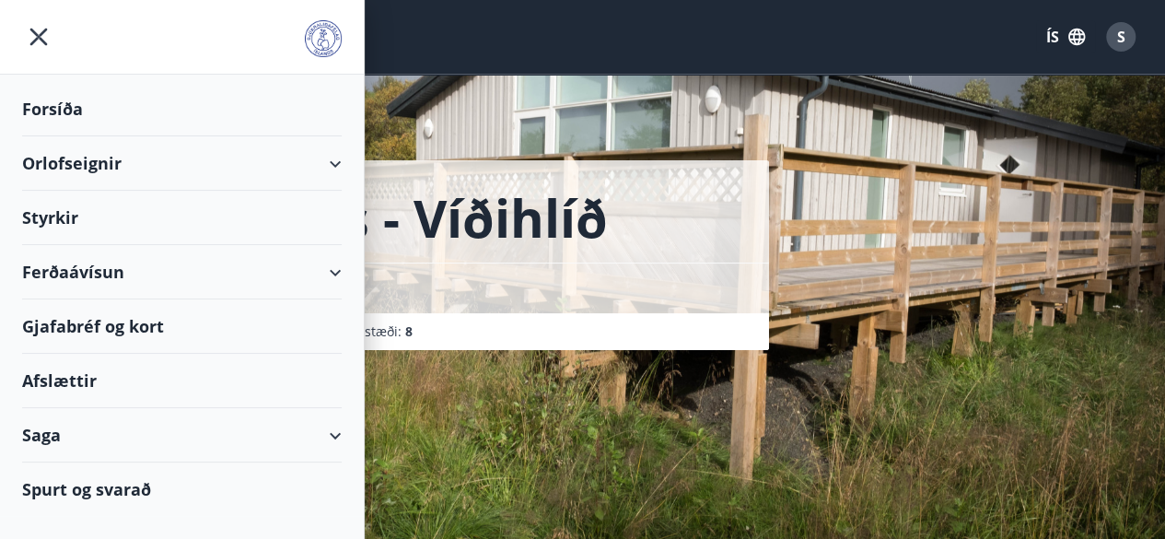
click at [337, 169] on div "Orlofseignir" at bounding box center [181, 163] width 319 height 54
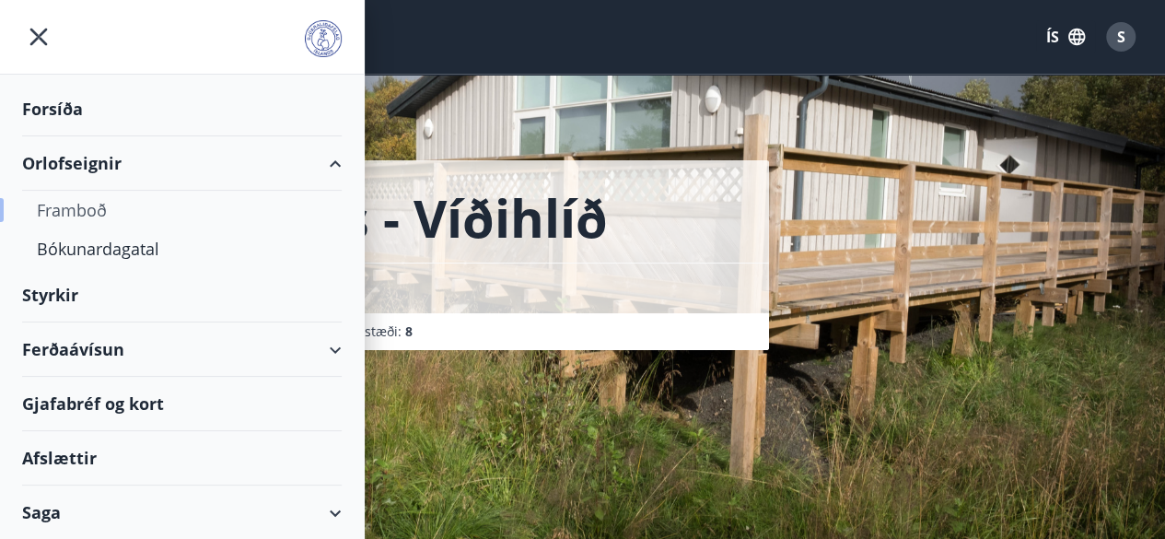
click at [85, 207] on div "Framboð" at bounding box center [182, 210] width 290 height 39
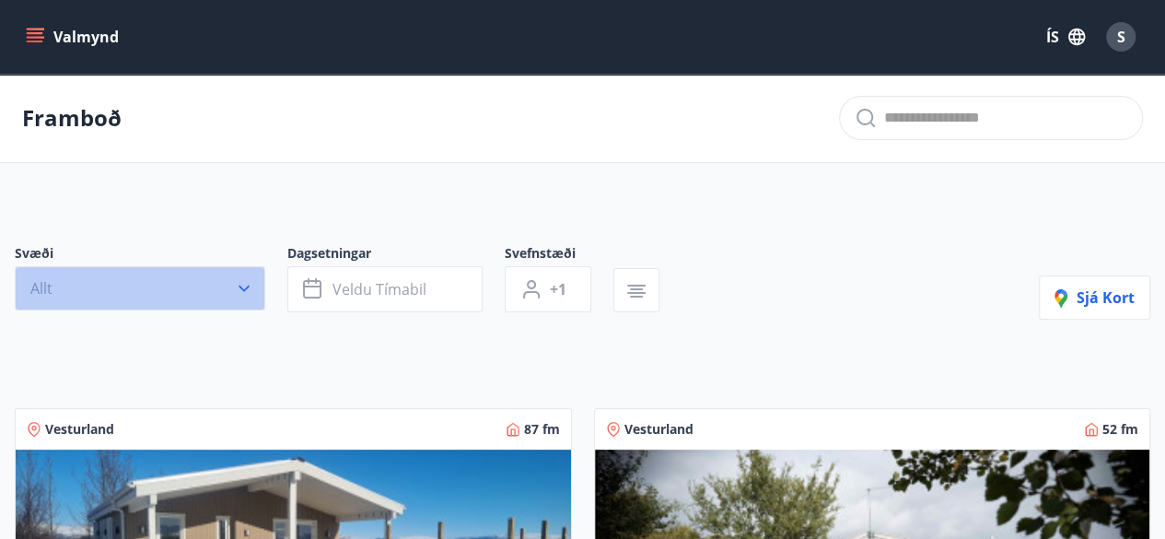
click at [123, 290] on button "Allt" at bounding box center [140, 288] width 250 height 44
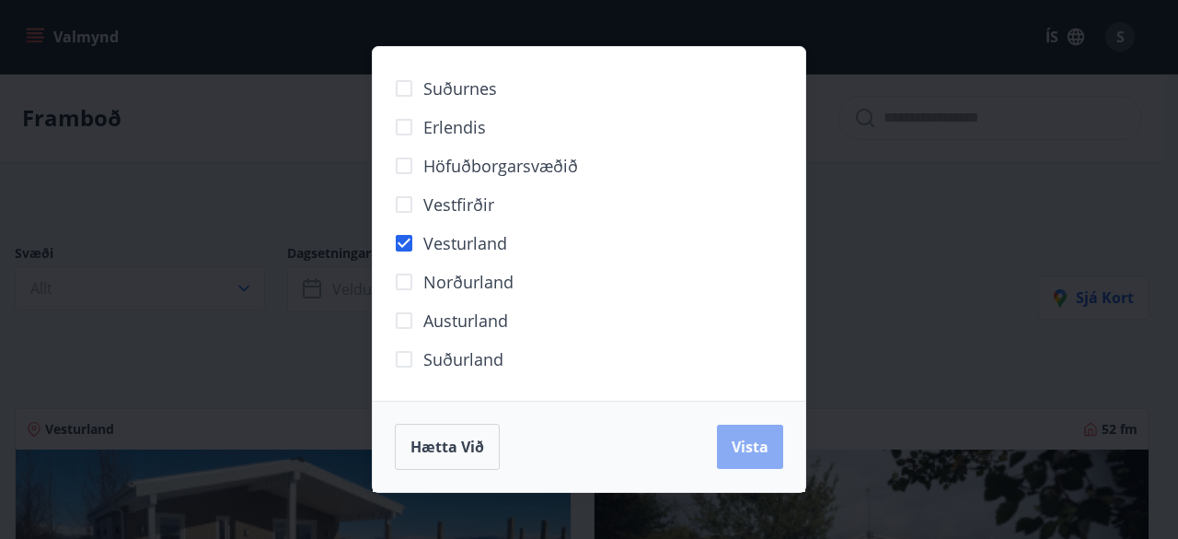
click at [724, 432] on button "Vista" at bounding box center [750, 446] width 66 height 44
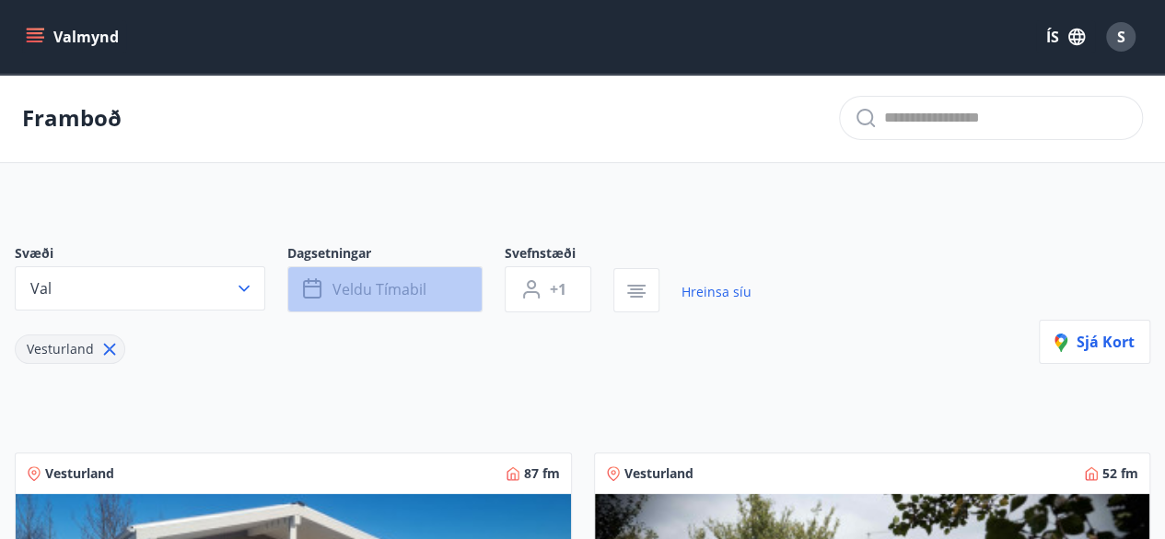
click at [371, 287] on span "Veldu tímabil" at bounding box center [379, 289] width 94 height 20
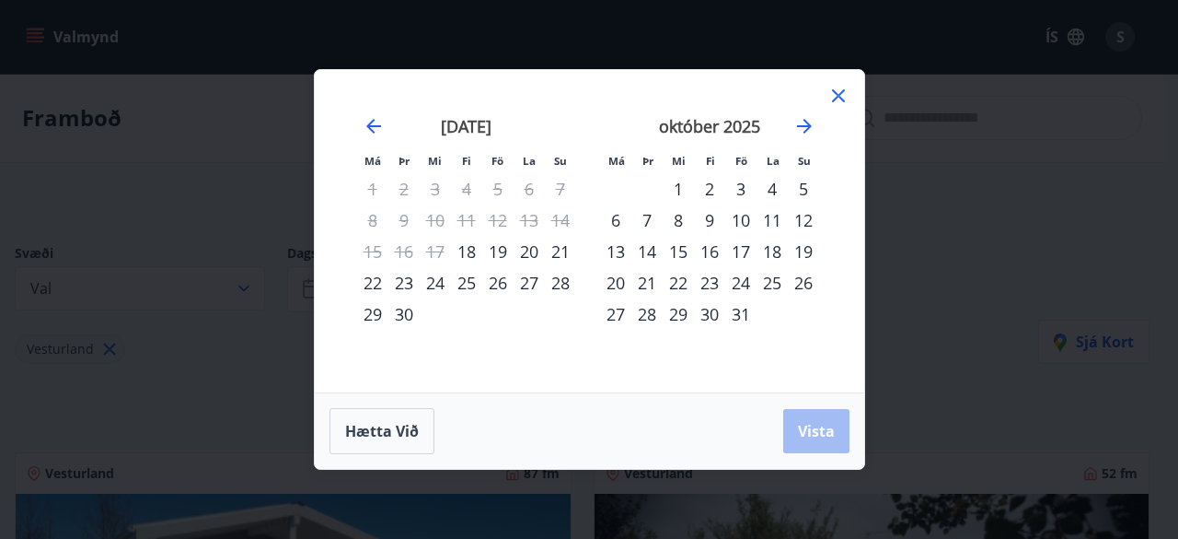
click at [502, 284] on div "26" at bounding box center [497, 282] width 31 height 31
click at [562, 285] on div "28" at bounding box center [560, 282] width 31 height 31
click at [813, 428] on span "Vista" at bounding box center [816, 431] width 37 height 20
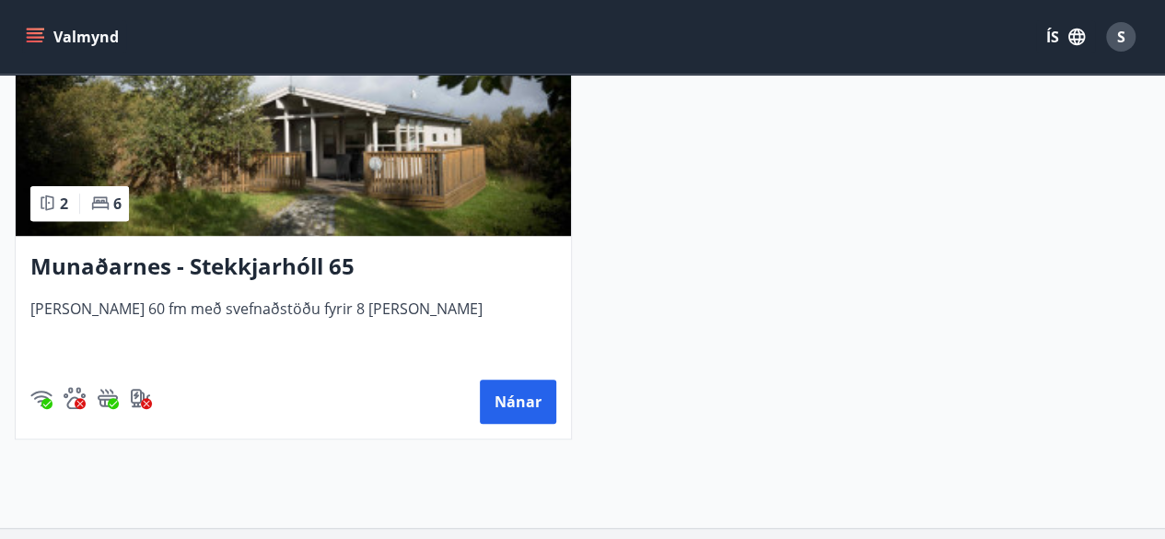
scroll to position [492, 0]
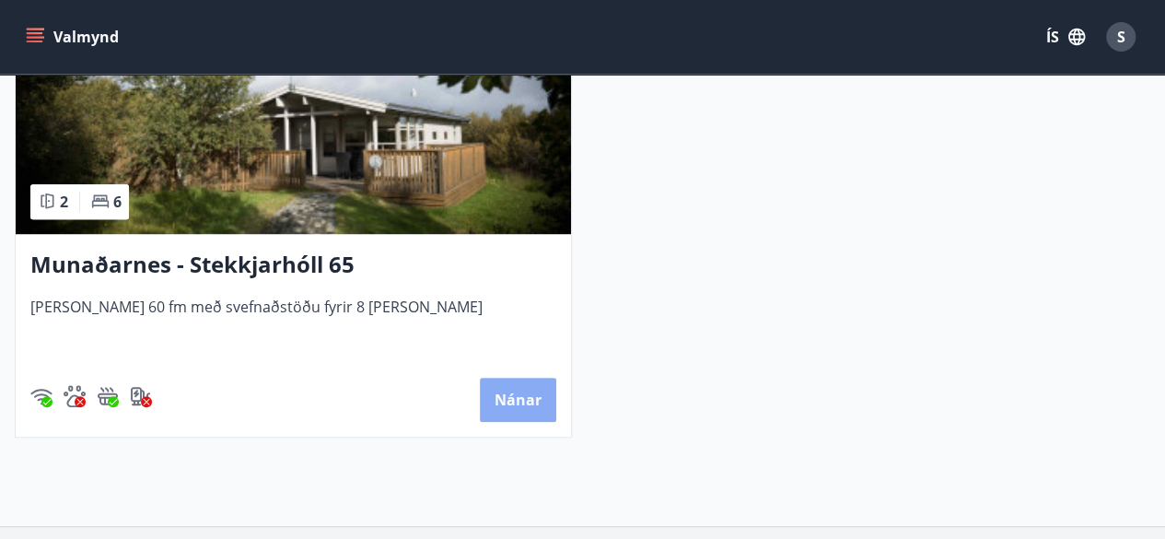
click at [527, 388] on button "Nánar" at bounding box center [518, 399] width 76 height 44
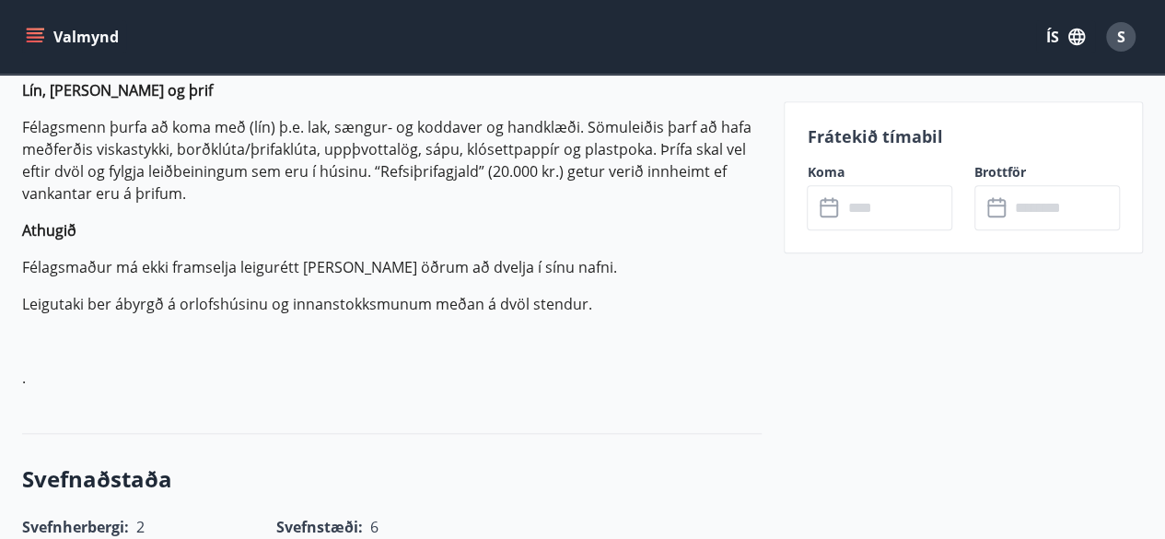
scroll to position [824, 0]
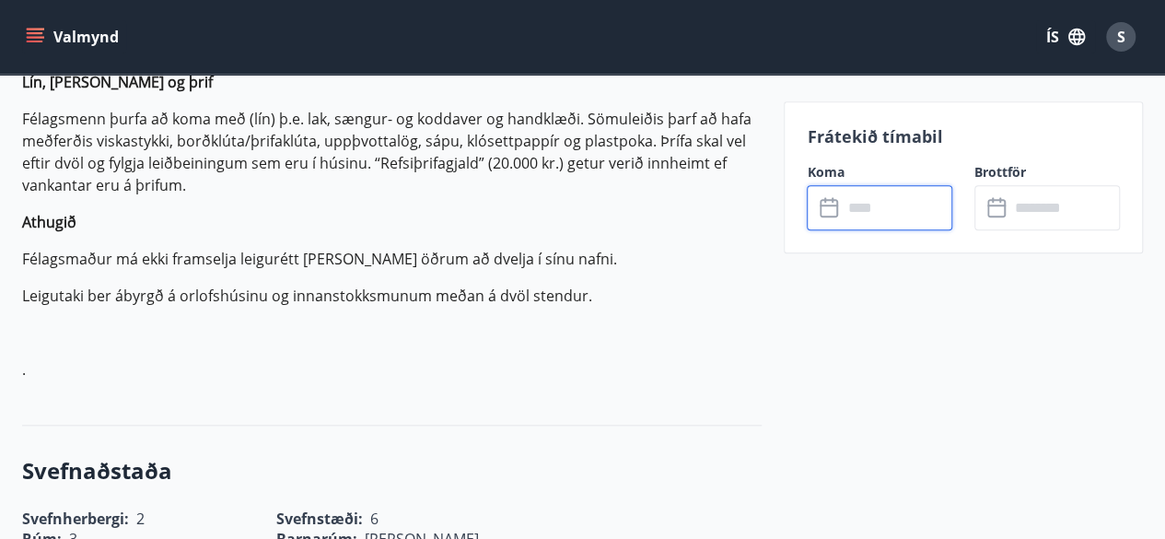
click at [852, 209] on input "text" at bounding box center [896, 207] width 110 height 45
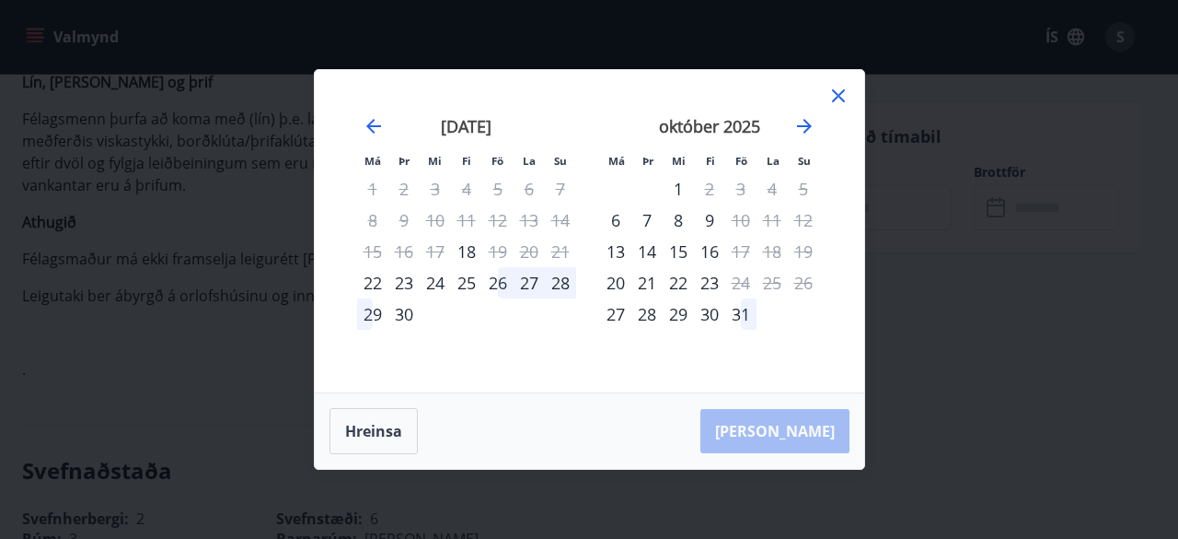
click at [497, 289] on div "26" at bounding box center [497, 282] width 31 height 31
click at [371, 317] on div "29" at bounding box center [372, 313] width 31 height 31
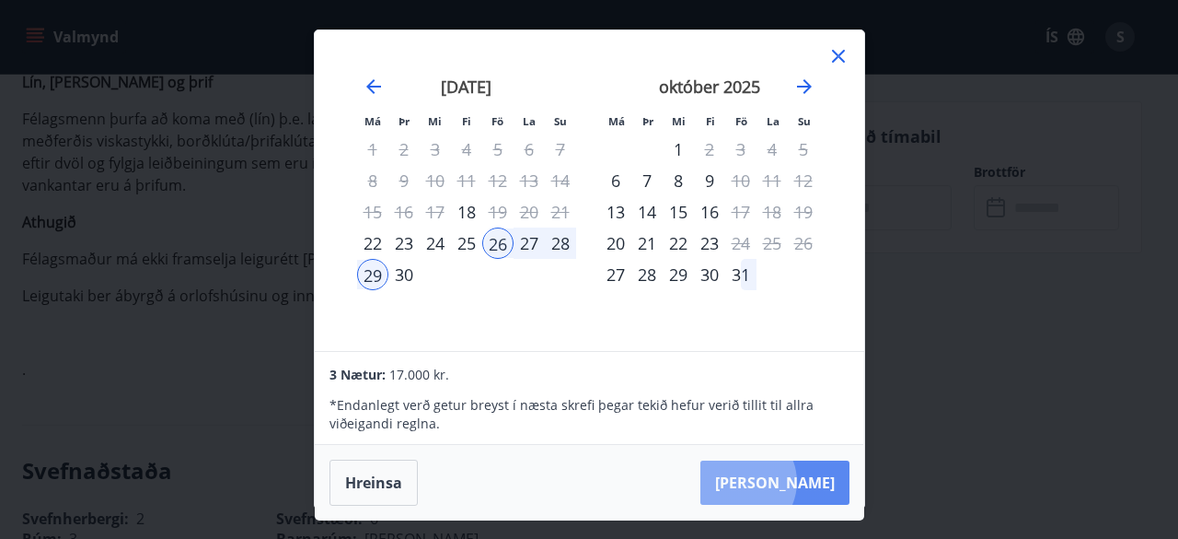
click at [796, 481] on button "[PERSON_NAME]" at bounding box center [775, 482] width 149 height 44
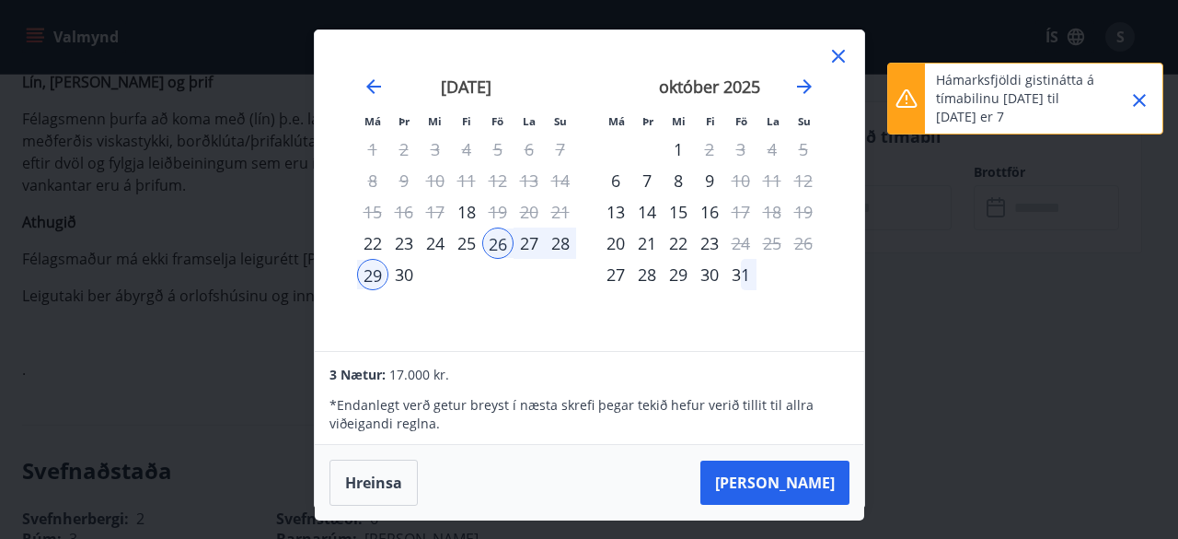
click at [1151, 107] on button "Close" at bounding box center [1139, 100] width 31 height 31
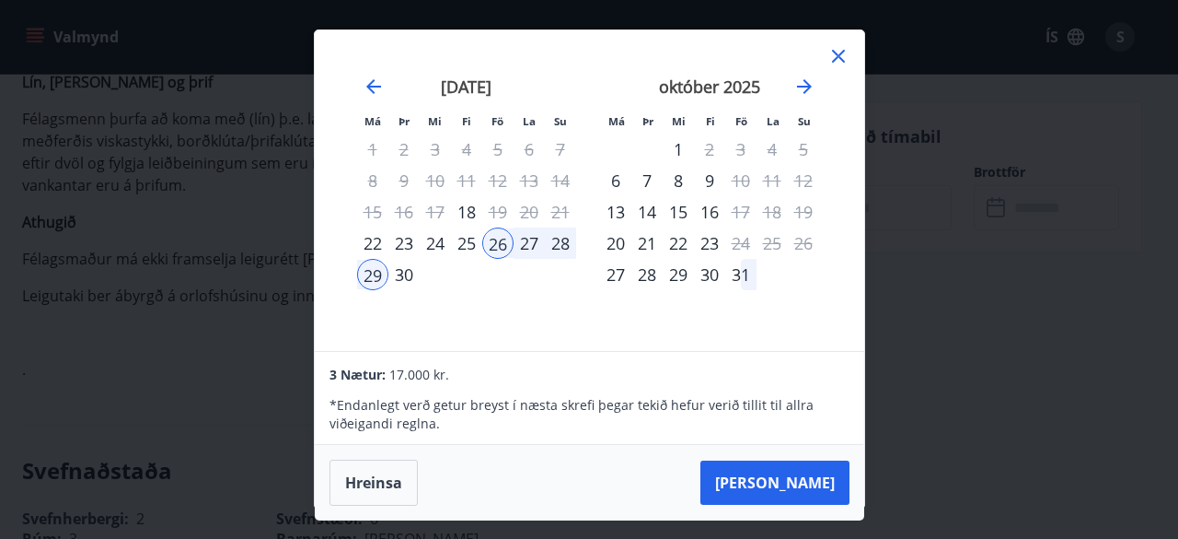
click at [839, 60] on icon at bounding box center [839, 56] width 22 height 22
